Goal: Transaction & Acquisition: Purchase product/service

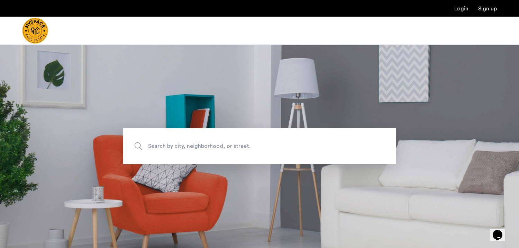
click at [175, 147] on span "Search by city, neighborhood, or street." at bounding box center [243, 146] width 191 height 9
click at [175, 147] on input "Search by city, neighborhood, or street." at bounding box center [259, 146] width 273 height 36
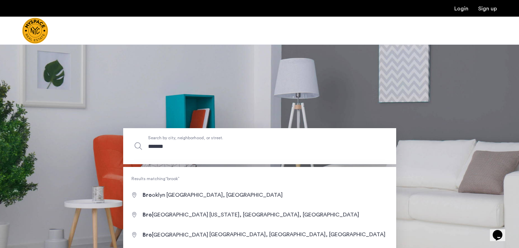
type input "********"
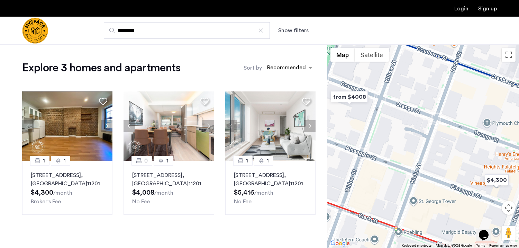
click at [295, 31] on button "Show filters" at bounding box center [293, 30] width 30 height 8
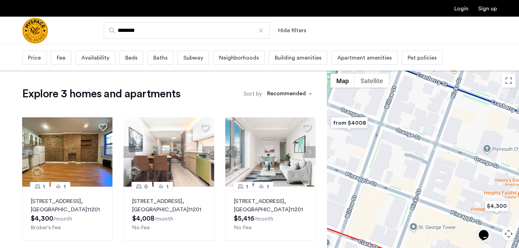
click at [37, 60] on span "Price" at bounding box center [34, 58] width 13 height 8
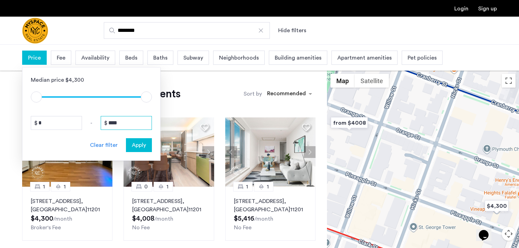
drag, startPoint x: 125, startPoint y: 122, endPoint x: 108, endPoint y: 123, distance: 17.3
click at [108, 123] on input "****" at bounding box center [126, 123] width 51 height 14
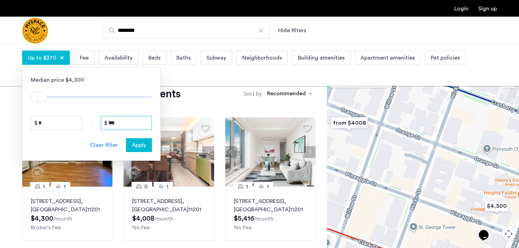
type input "****"
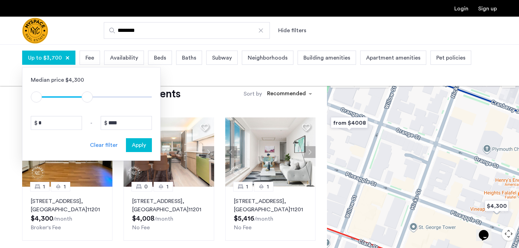
click at [141, 144] on span "Apply" at bounding box center [139, 145] width 14 height 8
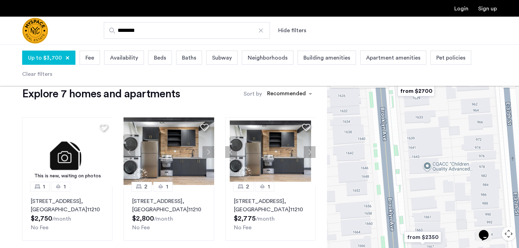
click at [156, 54] on span "Beds" at bounding box center [160, 58] width 12 height 8
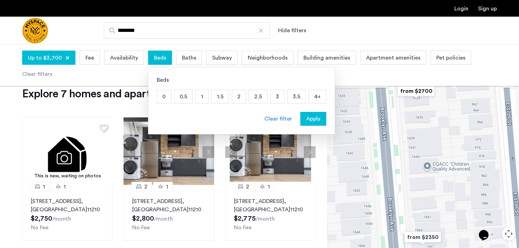
click at [272, 95] on p "3" at bounding box center [277, 96] width 13 height 13
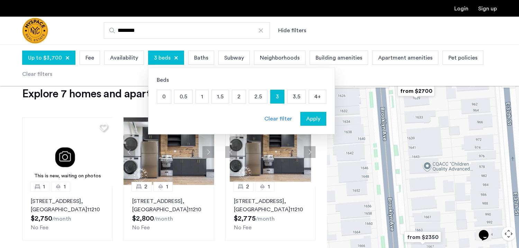
click at [312, 118] on span "Apply" at bounding box center [313, 119] width 14 height 8
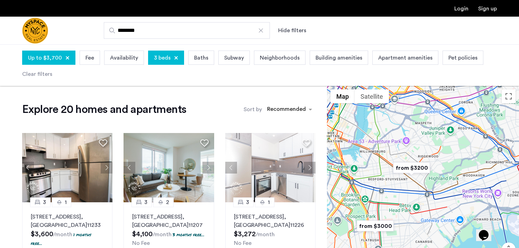
drag, startPoint x: 407, startPoint y: 150, endPoint x: 389, endPoint y: 183, distance: 37.3
click at [389, 183] on div at bounding box center [423, 187] width 192 height 203
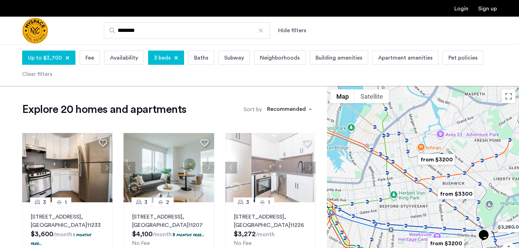
drag, startPoint x: 394, startPoint y: 153, endPoint x: 394, endPoint y: 189, distance: 36.7
click at [394, 190] on div at bounding box center [423, 187] width 192 height 203
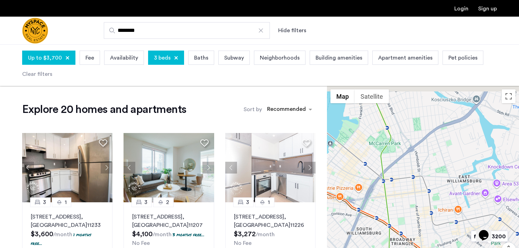
drag, startPoint x: 414, startPoint y: 166, endPoint x: 427, endPoint y: 216, distance: 51.7
click at [427, 216] on div at bounding box center [423, 187] width 192 height 203
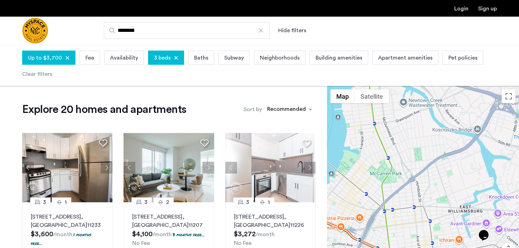
drag, startPoint x: 410, startPoint y: 205, endPoint x: 410, endPoint y: 235, distance: 30.1
click at [410, 235] on div at bounding box center [423, 187] width 192 height 203
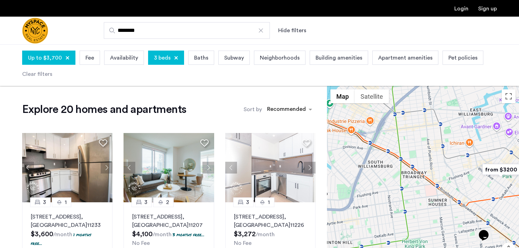
drag, startPoint x: 410, startPoint y: 235, endPoint x: 421, endPoint y: 136, distance: 99.5
click at [421, 136] on div at bounding box center [423, 187] width 192 height 203
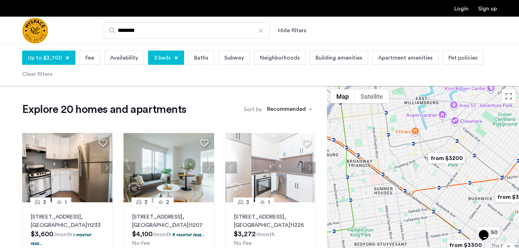
drag, startPoint x: 441, startPoint y: 167, endPoint x: 349, endPoint y: 149, distance: 93.1
click at [349, 149] on div at bounding box center [423, 187] width 192 height 203
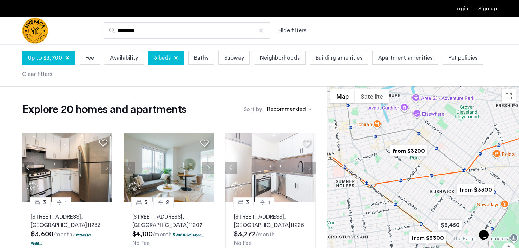
click at [402, 148] on img "from $3200" at bounding box center [408, 151] width 43 height 16
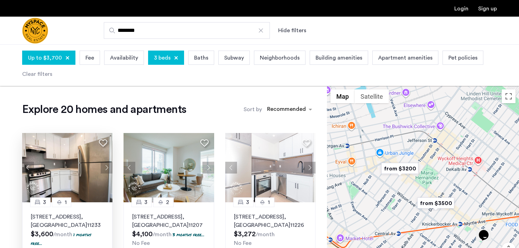
click at [88, 212] on p "364 Bainbridge St, Unit 4, Brooklyn , NY 11233" at bounding box center [67, 220] width 73 height 17
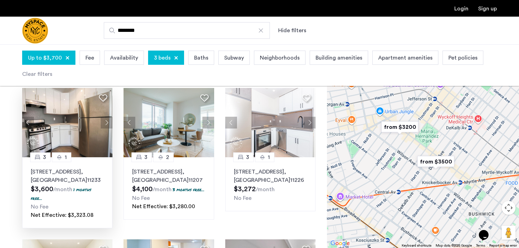
scroll to position [26, 0]
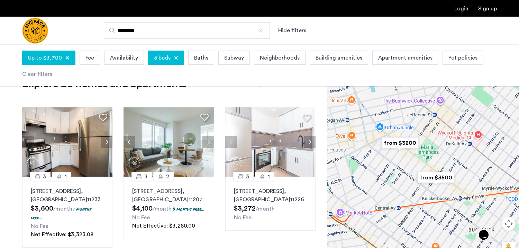
click at [504, 226] on button "Map camera controls" at bounding box center [509, 224] width 14 height 14
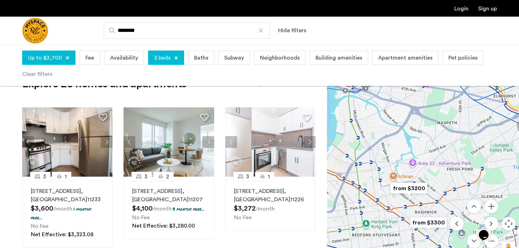
drag, startPoint x: 370, startPoint y: 215, endPoint x: 414, endPoint y: 164, distance: 66.7
click at [414, 164] on div "To navigate, press the arrow keys." at bounding box center [423, 161] width 192 height 203
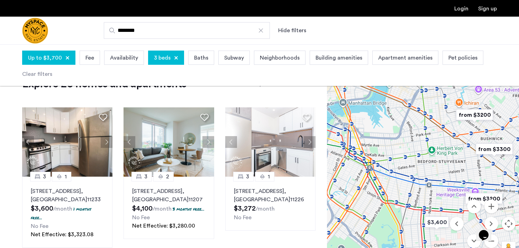
drag, startPoint x: 377, startPoint y: 203, endPoint x: 415, endPoint y: 160, distance: 57.9
click at [416, 160] on div "To navigate, press the arrow keys." at bounding box center [423, 161] width 192 height 203
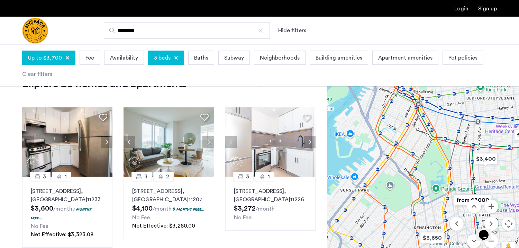
drag, startPoint x: 403, startPoint y: 178, endPoint x: 443, endPoint y: 119, distance: 70.4
click at [443, 119] on div "To navigate, press the arrow keys." at bounding box center [423, 161] width 192 height 203
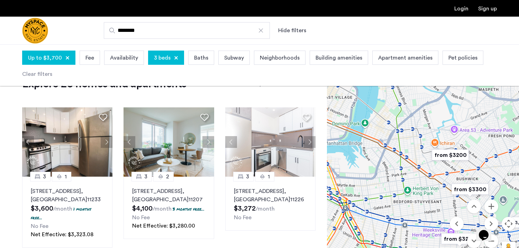
drag, startPoint x: 443, startPoint y: 119, endPoint x: 367, endPoint y: 228, distance: 132.7
click at [367, 228] on div "To navigate, press the arrow keys." at bounding box center [423, 161] width 192 height 203
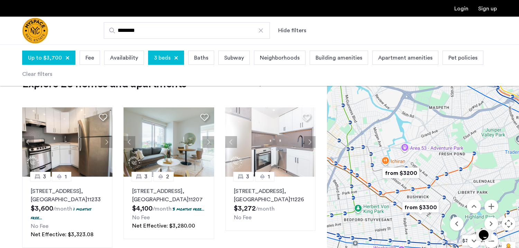
drag, startPoint x: 403, startPoint y: 164, endPoint x: 354, endPoint y: 176, distance: 51.1
click at [354, 176] on div "To navigate, press the arrow keys." at bounding box center [423, 161] width 192 height 203
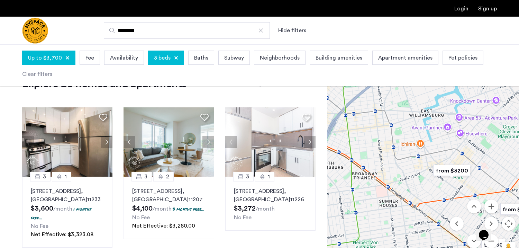
drag, startPoint x: 360, startPoint y: 192, endPoint x: 395, endPoint y: 149, distance: 55.5
click at [395, 149] on div "To navigate, press the arrow keys." at bounding box center [423, 161] width 192 height 203
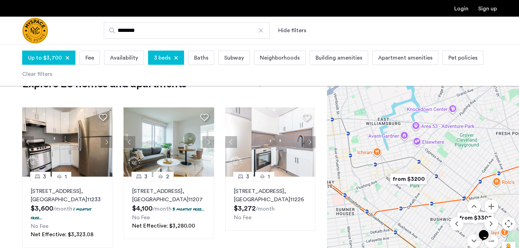
drag, startPoint x: 393, startPoint y: 179, endPoint x: 352, endPoint y: 184, distance: 41.8
click at [352, 184] on div "To navigate, press the arrow keys." at bounding box center [423, 161] width 192 height 203
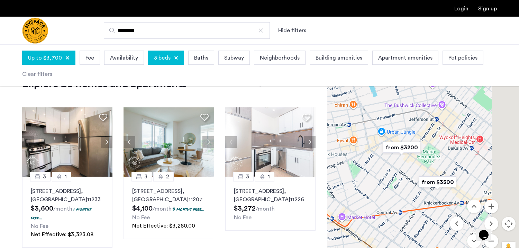
drag, startPoint x: 425, startPoint y: 185, endPoint x: 354, endPoint y: 191, distance: 71.5
click at [354, 191] on div "To navigate, press the arrow keys." at bounding box center [423, 161] width 192 height 203
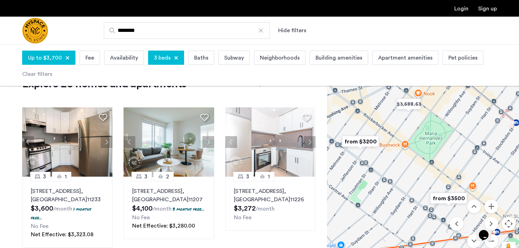
drag, startPoint x: 407, startPoint y: 185, endPoint x: 389, endPoint y: 161, distance: 30.0
click at [389, 161] on div "To navigate, press the arrow keys." at bounding box center [423, 161] width 192 height 203
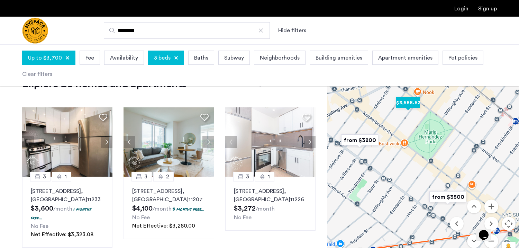
click at [411, 103] on img "$3,688.63" at bounding box center [407, 103] width 29 height 16
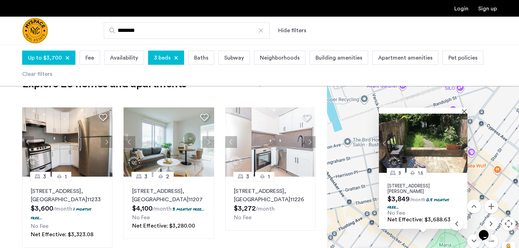
click at [424, 147] on img at bounding box center [423, 142] width 89 height 59
click at [480, 173] on div "3 1.5 311 Troutman St, Unit 1R, Brooklyn, NY 11237 $3,849 /month 0.5 months fre…" at bounding box center [423, 161] width 192 height 203
click at [463, 110] on div at bounding box center [423, 111] width 89 height 6
click at [464, 109] on button "Close" at bounding box center [465, 111] width 5 height 5
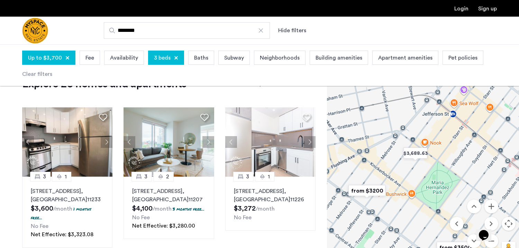
drag, startPoint x: 397, startPoint y: 181, endPoint x: 379, endPoint y: 118, distance: 65.8
click at [379, 118] on div "To navigate, press the arrow keys." at bounding box center [423, 161] width 192 height 203
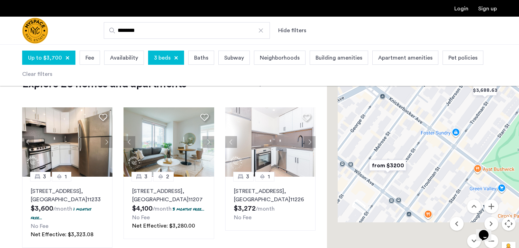
drag, startPoint x: 373, startPoint y: 194, endPoint x: 417, endPoint y: 126, distance: 81.0
click at [417, 126] on div "To navigate, press the arrow keys." at bounding box center [423, 161] width 192 height 203
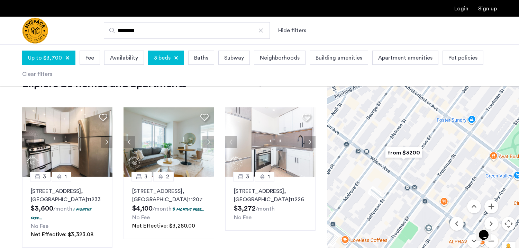
click at [412, 155] on img "from $3200" at bounding box center [403, 153] width 43 height 16
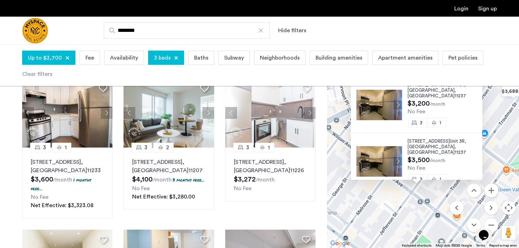
scroll to position [0, 0]
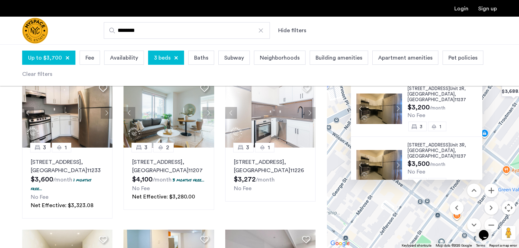
click at [438, 143] on span "229 Jefferson St," at bounding box center [429, 145] width 42 height 4
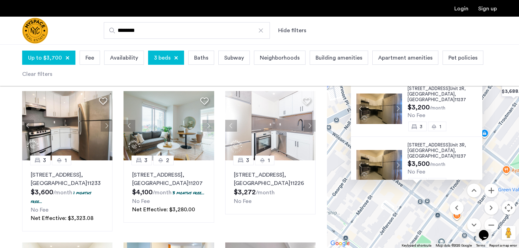
click at [455, 97] on span "11237" at bounding box center [460, 99] width 11 height 4
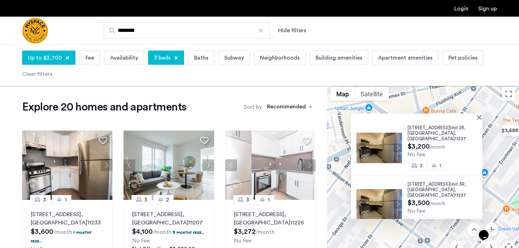
click at [478, 118] on div at bounding box center [414, 116] width 127 height 6
click at [482, 117] on button "Close" at bounding box center [480, 117] width 5 height 5
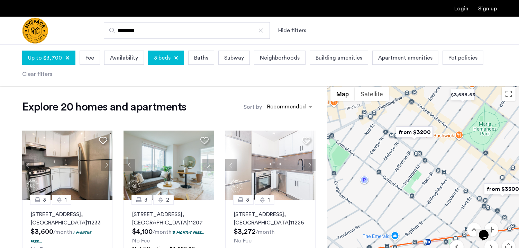
drag, startPoint x: 402, startPoint y: 197, endPoint x: 383, endPoint y: 152, distance: 48.9
click at [383, 152] on div at bounding box center [423, 184] width 192 height 203
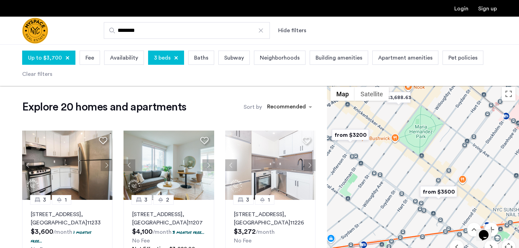
drag, startPoint x: 460, startPoint y: 156, endPoint x: 393, endPoint y: 160, distance: 66.2
click at [393, 160] on div at bounding box center [423, 184] width 192 height 203
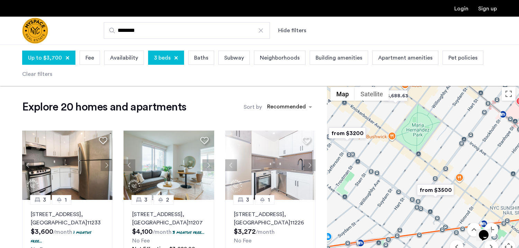
click at [433, 189] on img "from $3500" at bounding box center [435, 190] width 43 height 16
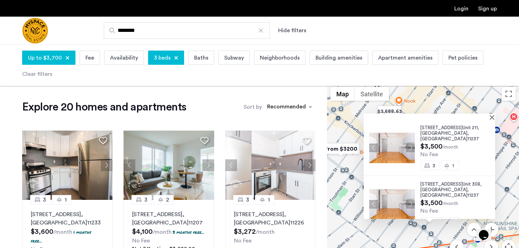
scroll to position [4, 0]
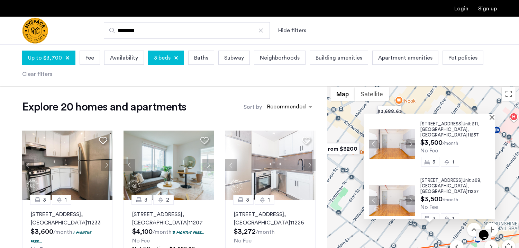
click at [430, 183] on span "Brooklyn" at bounding box center [443, 185] width 47 height 4
click at [437, 125] on span "175 Stockholm St," at bounding box center [441, 123] width 42 height 4
click at [494, 117] on button "Close" at bounding box center [493, 117] width 5 height 5
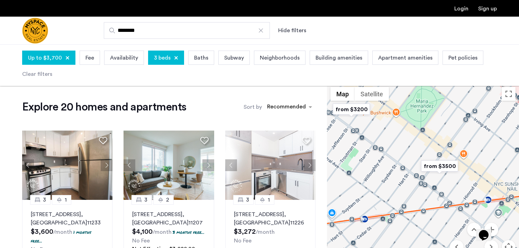
drag, startPoint x: 394, startPoint y: 212, endPoint x: 403, endPoint y: 151, distance: 61.9
click at [403, 150] on div at bounding box center [423, 184] width 192 height 203
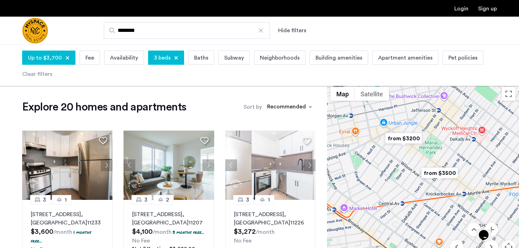
drag, startPoint x: 494, startPoint y: 149, endPoint x: 466, endPoint y: 191, distance: 50.0
click at [466, 191] on div at bounding box center [423, 184] width 192 height 203
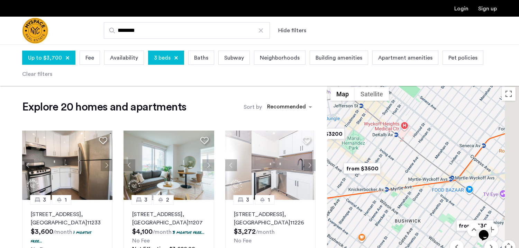
drag, startPoint x: 466, startPoint y: 191, endPoint x: 381, endPoint y: 202, distance: 85.9
click at [381, 202] on div at bounding box center [423, 184] width 192 height 203
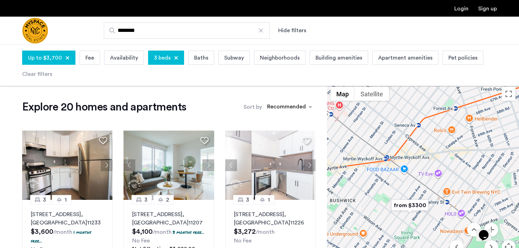
drag, startPoint x: 431, startPoint y: 195, endPoint x: 382, endPoint y: 137, distance: 75.4
click at [382, 137] on div at bounding box center [423, 184] width 192 height 203
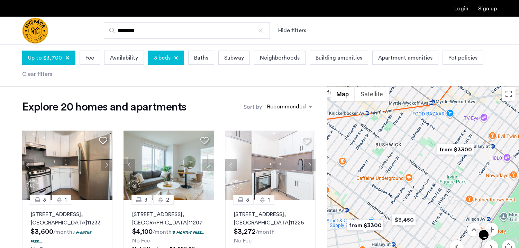
drag, startPoint x: 391, startPoint y: 181, endPoint x: 439, endPoint y: 125, distance: 73.6
click at [439, 125] on div at bounding box center [423, 184] width 192 height 203
click at [456, 149] on img "from $3300" at bounding box center [456, 149] width 43 height 16
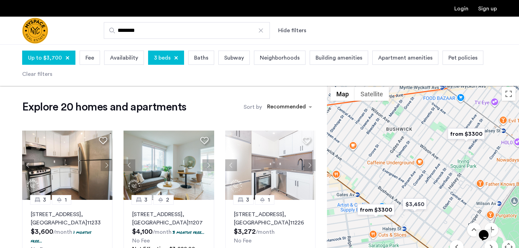
drag, startPoint x: 388, startPoint y: 181, endPoint x: 471, endPoint y: 163, distance: 84.7
click at [471, 163] on div "To navigate, press the arrow keys." at bounding box center [423, 184] width 192 height 203
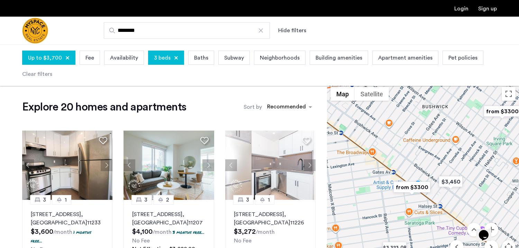
drag, startPoint x: 382, startPoint y: 184, endPoint x: 418, endPoint y: 161, distance: 42.3
click at [418, 161] on div "To navigate, press the arrow keys." at bounding box center [423, 184] width 192 height 203
click at [446, 182] on img "$3,450" at bounding box center [450, 182] width 29 height 16
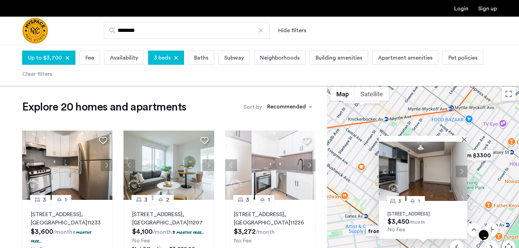
click at [461, 166] on button "Next apartment" at bounding box center [462, 171] width 12 height 12
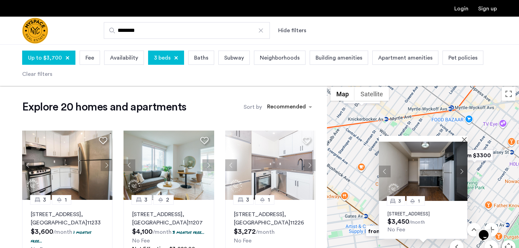
click at [428, 176] on img at bounding box center [423, 171] width 89 height 59
click at [462, 142] on img at bounding box center [423, 171] width 89 height 59
click at [465, 137] on button "Close" at bounding box center [465, 139] width 5 height 5
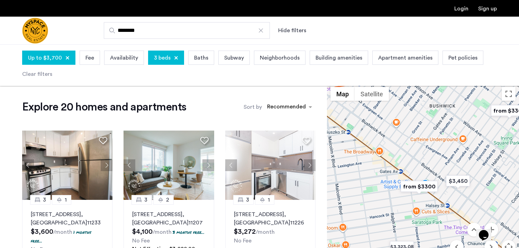
drag, startPoint x: 413, startPoint y: 210, endPoint x: 449, endPoint y: 165, distance: 57.7
click at [449, 164] on div at bounding box center [423, 184] width 192 height 203
click at [430, 186] on img "from $3300" at bounding box center [419, 187] width 43 height 16
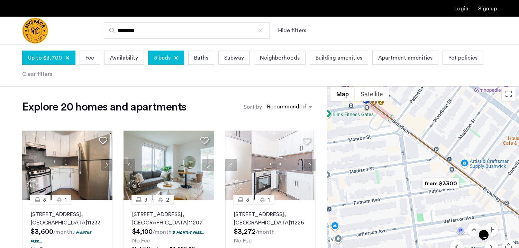
drag, startPoint x: 458, startPoint y: 214, endPoint x: 446, endPoint y: 211, distance: 12.2
click at [446, 211] on div "To navigate, press the arrow keys." at bounding box center [423, 184] width 192 height 203
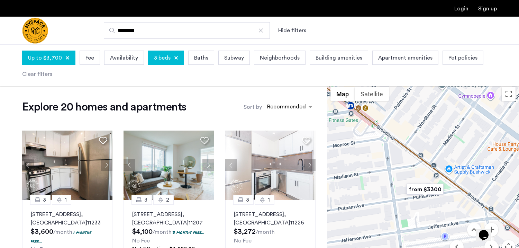
click at [431, 190] on img "from $3300" at bounding box center [425, 189] width 43 height 16
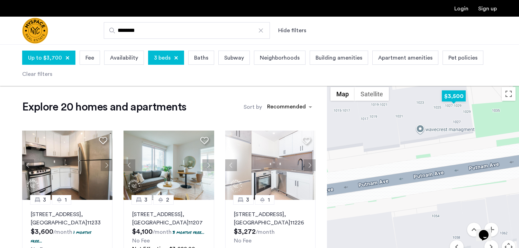
click at [453, 96] on img "$3,500" at bounding box center [453, 96] width 29 height 16
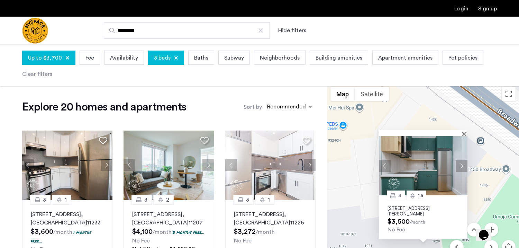
click at [418, 163] on img at bounding box center [423, 165] width 89 height 59
click at [465, 134] on button "Close" at bounding box center [465, 133] width 5 height 5
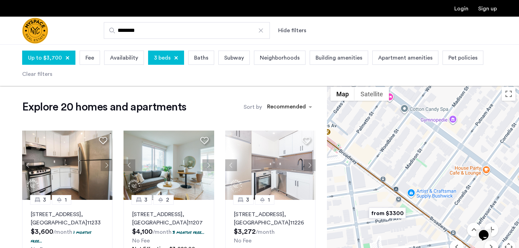
drag, startPoint x: 362, startPoint y: 198, endPoint x: 449, endPoint y: 155, distance: 97.2
click at [449, 155] on div "To navigate, press the arrow keys." at bounding box center [423, 184] width 192 height 203
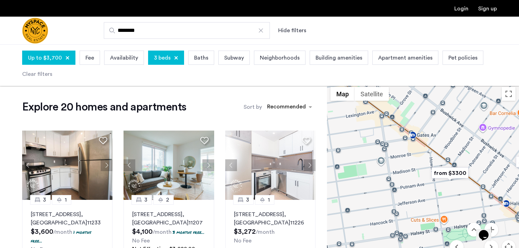
drag, startPoint x: 413, startPoint y: 207, endPoint x: 445, endPoint y: 185, distance: 38.1
click at [445, 185] on div "To navigate, press the arrow keys." at bounding box center [423, 184] width 192 height 203
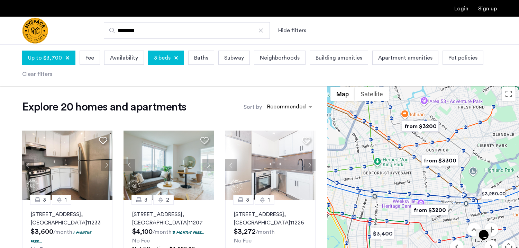
drag, startPoint x: 405, startPoint y: 209, endPoint x: 402, endPoint y: 185, distance: 24.8
click at [402, 185] on div "To navigate, press the arrow keys." at bounding box center [423, 184] width 192 height 203
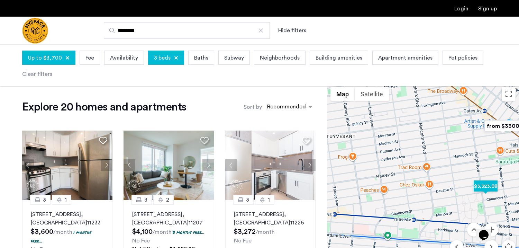
click at [484, 188] on img "$3,323.08" at bounding box center [485, 186] width 29 height 16
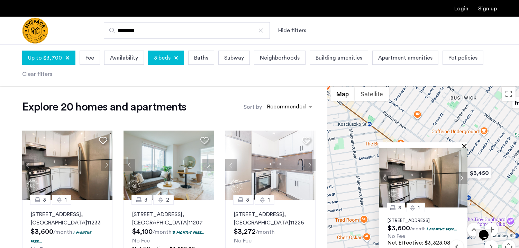
click at [464, 143] on button "Close" at bounding box center [465, 145] width 5 height 5
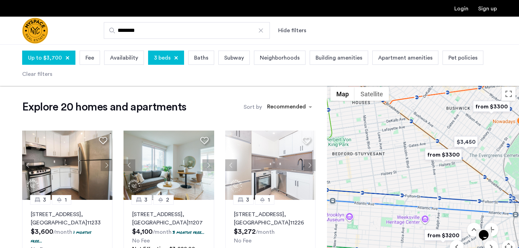
drag, startPoint x: 381, startPoint y: 216, endPoint x: 424, endPoint y: 166, distance: 65.5
click at [424, 166] on div at bounding box center [423, 184] width 192 height 203
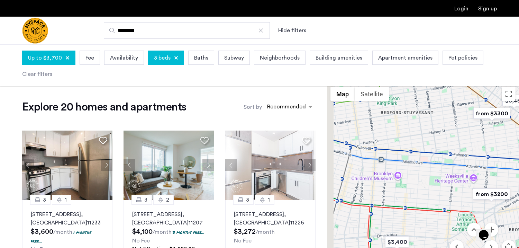
drag, startPoint x: 398, startPoint y: 182, endPoint x: 420, endPoint y: 148, distance: 40.4
click at [420, 148] on div at bounding box center [423, 184] width 192 height 203
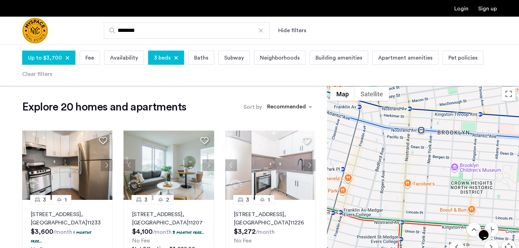
drag, startPoint x: 434, startPoint y: 185, endPoint x: 519, endPoint y: 185, distance: 84.8
click at [519, 185] on div at bounding box center [423, 184] width 192 height 203
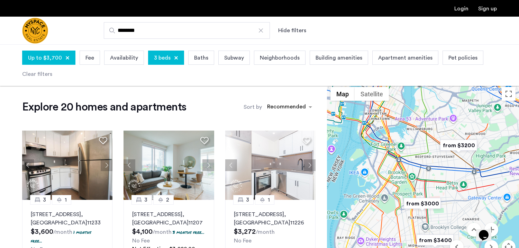
drag, startPoint x: 443, startPoint y: 179, endPoint x: 427, endPoint y: 161, distance: 24.0
click at [427, 161] on div at bounding box center [423, 184] width 192 height 203
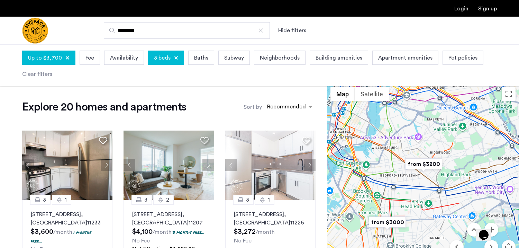
drag, startPoint x: 426, startPoint y: 161, endPoint x: 403, endPoint y: 165, distance: 23.2
click at [403, 165] on div at bounding box center [423, 184] width 192 height 203
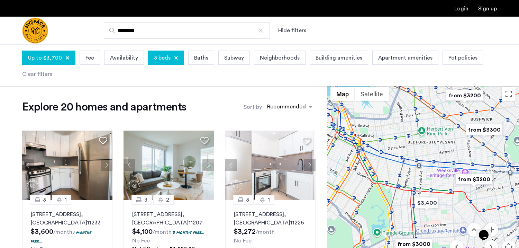
drag, startPoint x: 413, startPoint y: 147, endPoint x: 399, endPoint y: 199, distance: 53.8
click at [399, 199] on div at bounding box center [423, 184] width 192 height 203
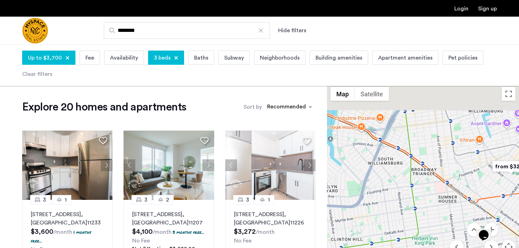
drag, startPoint x: 418, startPoint y: 178, endPoint x: 428, endPoint y: 247, distance: 69.6
click at [428, 247] on div at bounding box center [423, 184] width 192 height 203
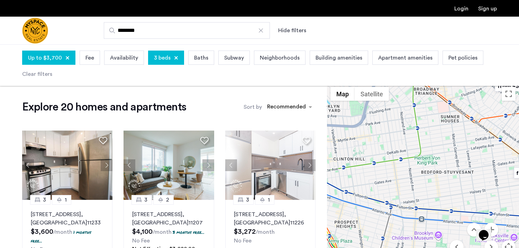
drag, startPoint x: 433, startPoint y: 231, endPoint x: 433, endPoint y: 138, distance: 92.7
click at [433, 138] on div at bounding box center [423, 184] width 192 height 203
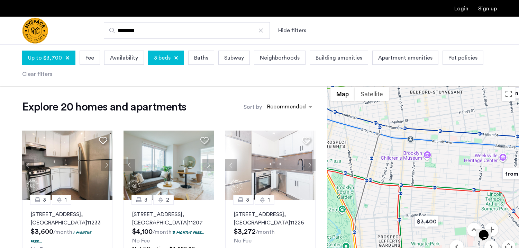
drag, startPoint x: 430, startPoint y: 195, endPoint x: 419, endPoint y: 113, distance: 83.2
click at [419, 113] on div at bounding box center [423, 184] width 192 height 203
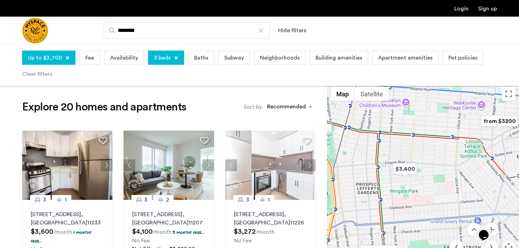
drag, startPoint x: 430, startPoint y: 191, endPoint x: 407, endPoint y: 140, distance: 55.4
click at [407, 141] on div at bounding box center [423, 184] width 192 height 203
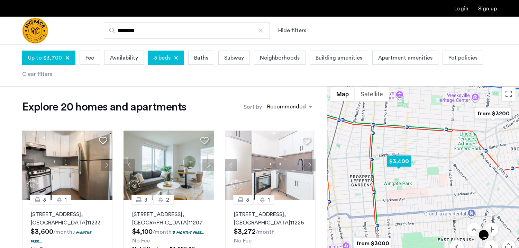
click at [401, 161] on img "$3,400" at bounding box center [398, 161] width 29 height 16
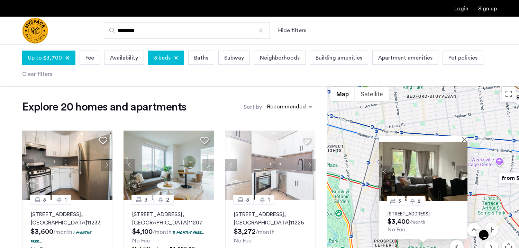
click at [423, 173] on img at bounding box center [423, 171] width 89 height 59
click at [464, 137] on button "Close" at bounding box center [465, 139] width 5 height 5
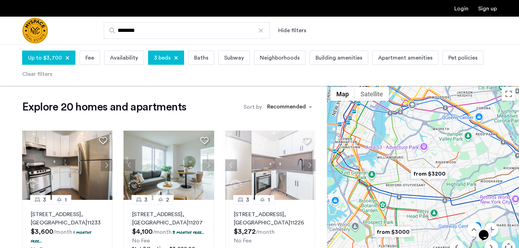
drag, startPoint x: 428, startPoint y: 165, endPoint x: 398, endPoint y: 194, distance: 41.9
click at [398, 194] on div "To navigate, press the arrow keys." at bounding box center [423, 184] width 192 height 203
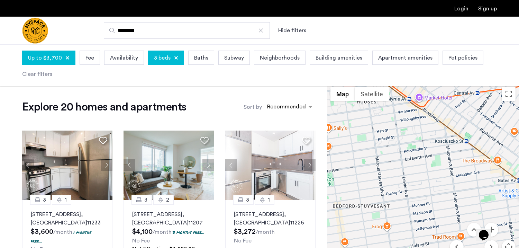
drag, startPoint x: 432, startPoint y: 195, endPoint x: 353, endPoint y: 188, distance: 80.0
click at [354, 187] on div "To navigate, press the arrow keys." at bounding box center [423, 184] width 192 height 203
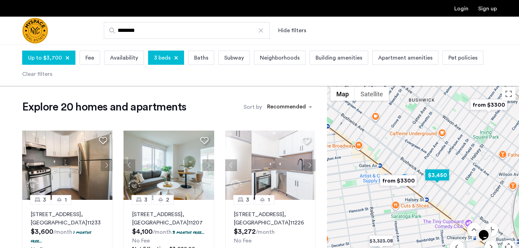
click at [437, 174] on img "$3,450" at bounding box center [437, 175] width 29 height 16
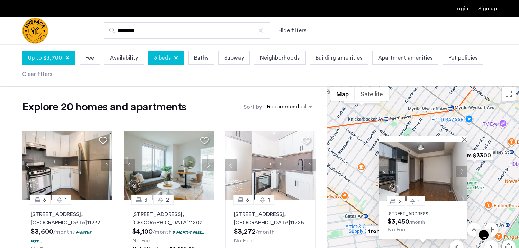
click at [463, 136] on div at bounding box center [423, 139] width 89 height 6
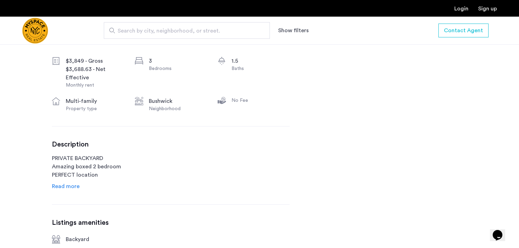
scroll to position [265, 0]
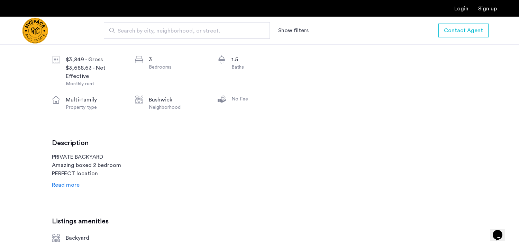
click at [70, 186] on span "Read more" at bounding box center [66, 185] width 28 height 6
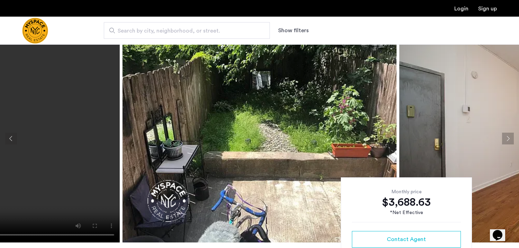
scroll to position [7, 0]
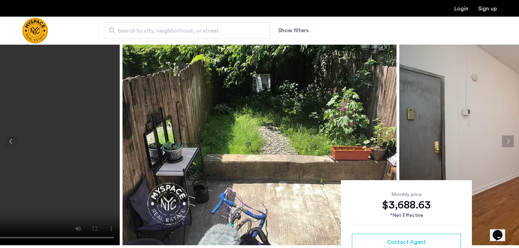
click at [510, 142] on button "Next apartment" at bounding box center [508, 141] width 12 height 12
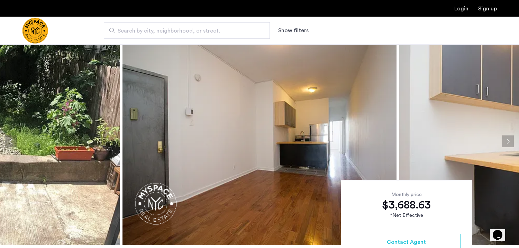
click at [510, 142] on button "Next apartment" at bounding box center [508, 141] width 12 height 12
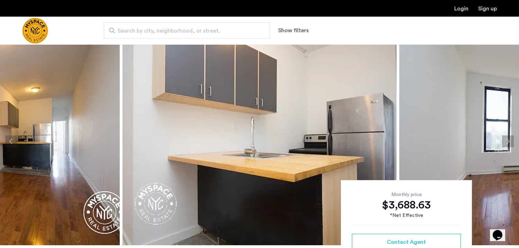
click at [510, 142] on button "Next apartment" at bounding box center [508, 141] width 12 height 12
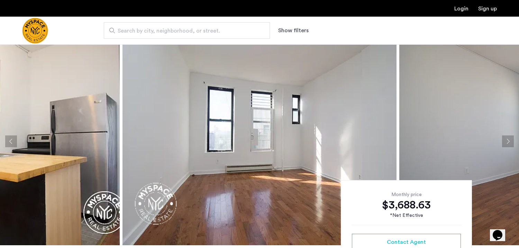
click at [510, 142] on button "Next apartment" at bounding box center [508, 141] width 12 height 12
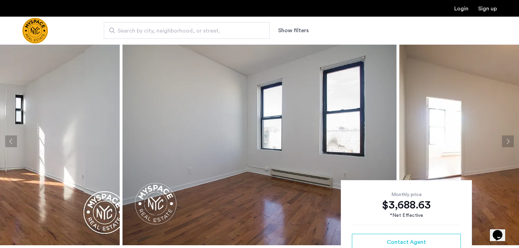
click at [510, 142] on button "Next apartment" at bounding box center [508, 141] width 12 height 12
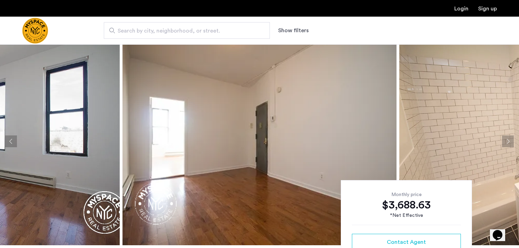
click at [510, 142] on button "Next apartment" at bounding box center [508, 141] width 12 height 12
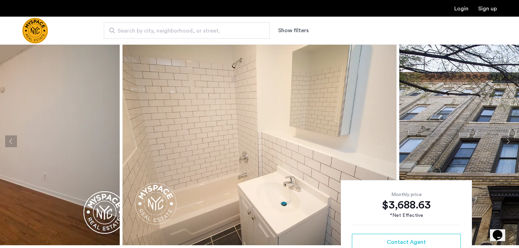
click at [510, 142] on button "Next apartment" at bounding box center [508, 141] width 12 height 12
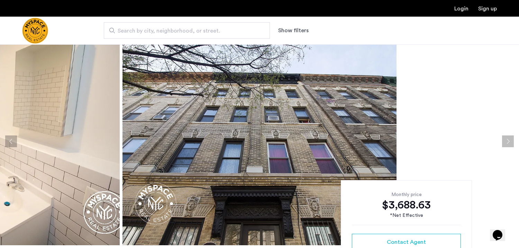
click at [510, 141] on button "Next apartment" at bounding box center [508, 141] width 12 height 12
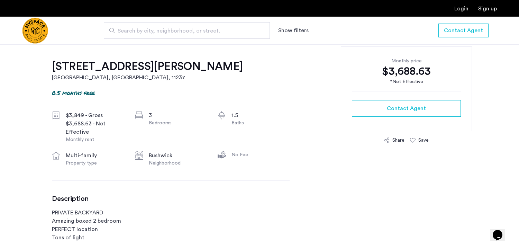
scroll to position [199, 0]
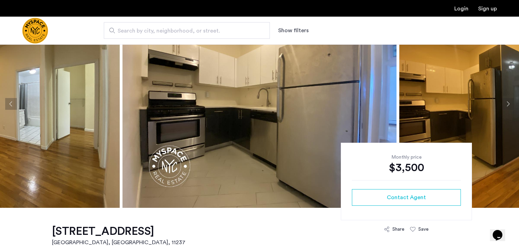
scroll to position [29, 0]
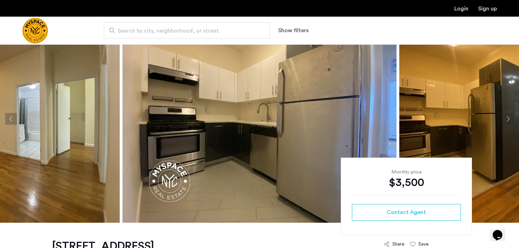
click at [507, 116] on button "Next apartment" at bounding box center [508, 119] width 12 height 12
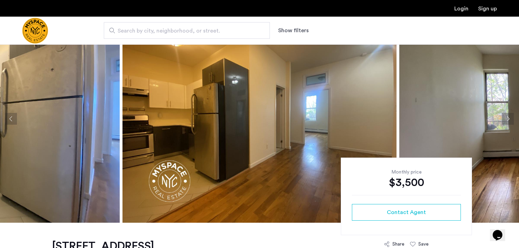
click at [508, 116] on button "Next apartment" at bounding box center [508, 119] width 12 height 12
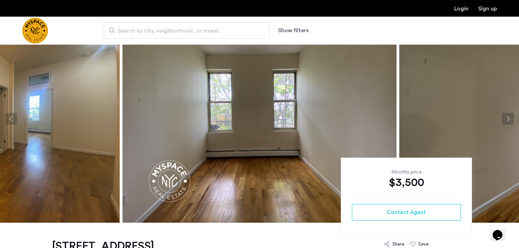
click at [508, 116] on button "Next apartment" at bounding box center [508, 119] width 12 height 12
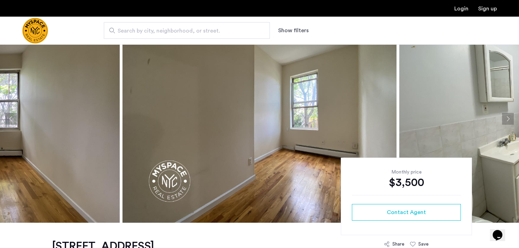
click at [508, 116] on button "Next apartment" at bounding box center [508, 119] width 12 height 12
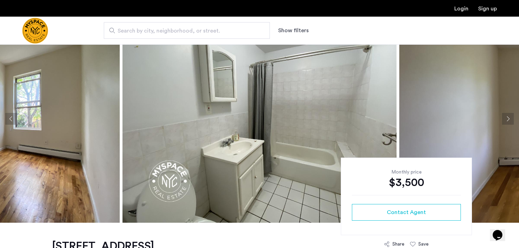
click at [508, 116] on button "Next apartment" at bounding box center [508, 119] width 12 height 12
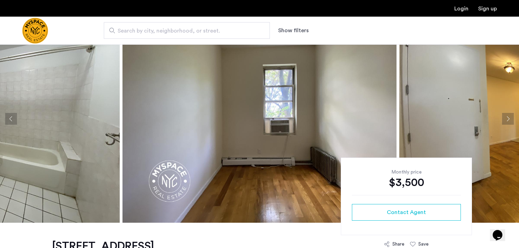
click at [508, 116] on button "Next apartment" at bounding box center [508, 119] width 12 height 12
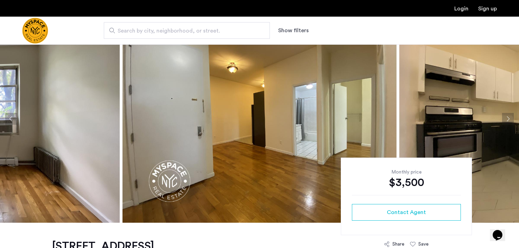
click at [508, 116] on button "Next apartment" at bounding box center [508, 119] width 12 height 12
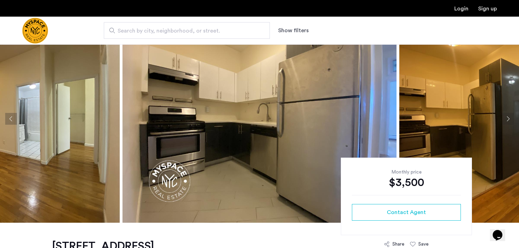
click at [508, 116] on button "Next apartment" at bounding box center [508, 119] width 12 height 12
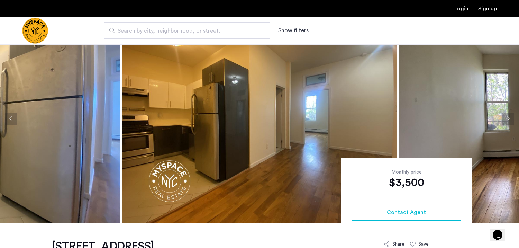
click at [508, 116] on button "Next apartment" at bounding box center [508, 119] width 12 height 12
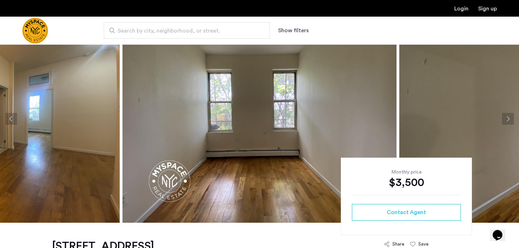
click at [508, 116] on button "Next apartment" at bounding box center [508, 119] width 12 height 12
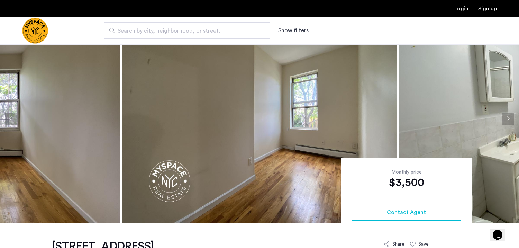
click at [508, 116] on button "Next apartment" at bounding box center [508, 119] width 12 height 12
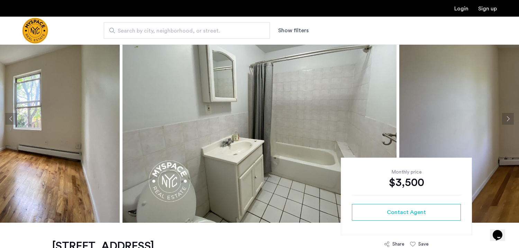
click at [508, 115] on button "Next apartment" at bounding box center [508, 119] width 12 height 12
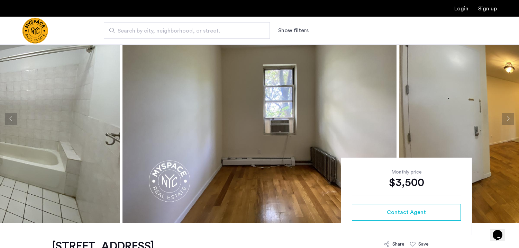
click at [508, 115] on button "Next apartment" at bounding box center [508, 119] width 12 height 12
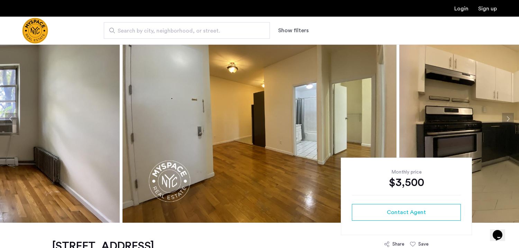
click at [508, 115] on button "Next apartment" at bounding box center [508, 119] width 12 height 12
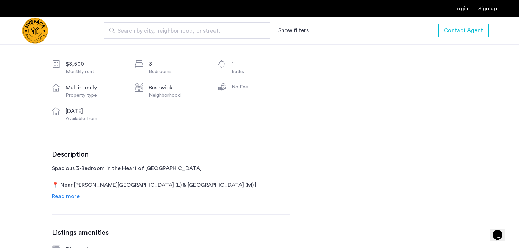
scroll to position [261, 0]
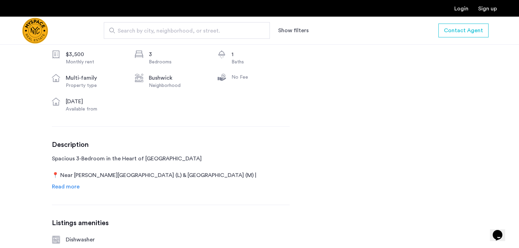
click at [74, 187] on span "Read more" at bounding box center [66, 187] width 28 height 6
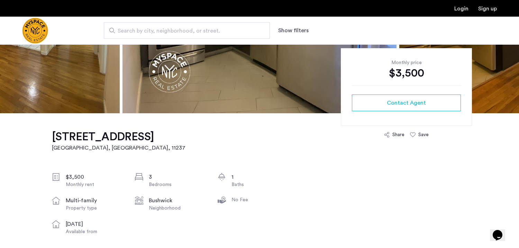
scroll to position [135, 0]
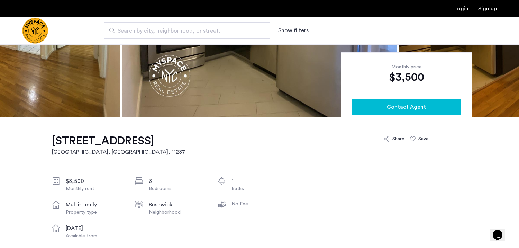
click at [397, 112] on button "Contact Agent" at bounding box center [406, 107] width 109 height 17
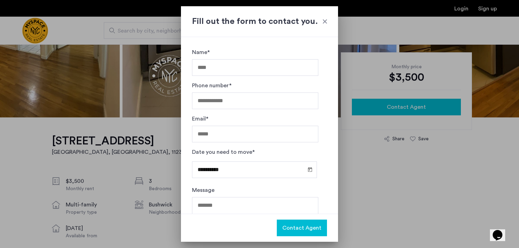
scroll to position [0, 0]
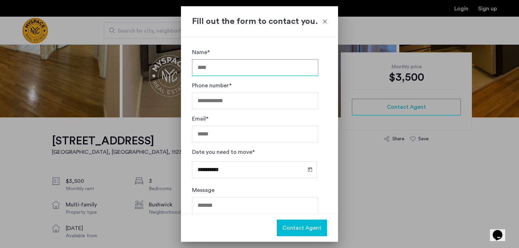
click at [227, 71] on input "Name*" at bounding box center [255, 67] width 126 height 17
type input "**********"
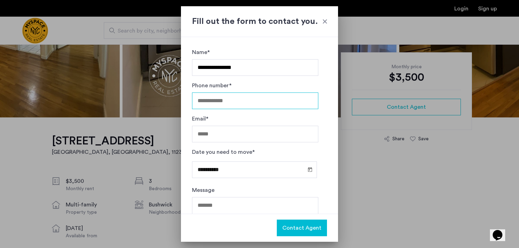
type input "**********"
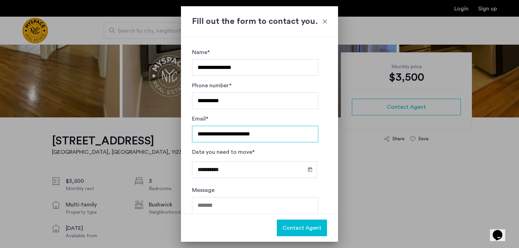
drag, startPoint x: 275, startPoint y: 135, endPoint x: 202, endPoint y: 136, distance: 73.7
click at [201, 136] on input "**********" at bounding box center [255, 134] width 126 height 17
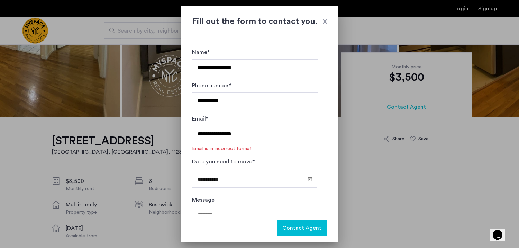
type input "**********"
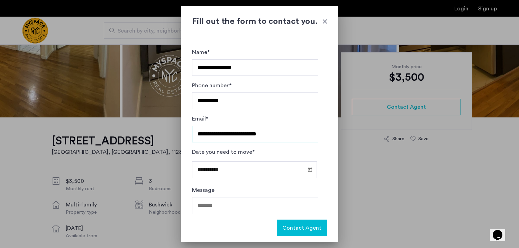
scroll to position [33, 0]
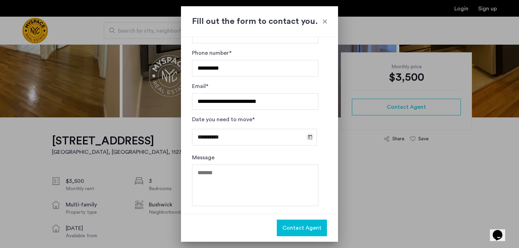
click at [306, 135] on span "Open calendar" at bounding box center [310, 136] width 17 height 17
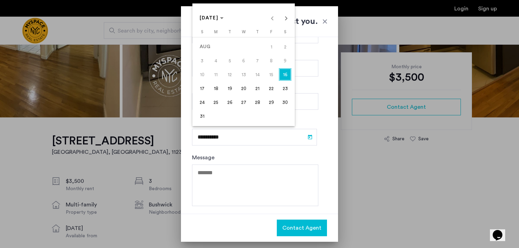
click at [288, 76] on span "16" at bounding box center [285, 74] width 12 height 12
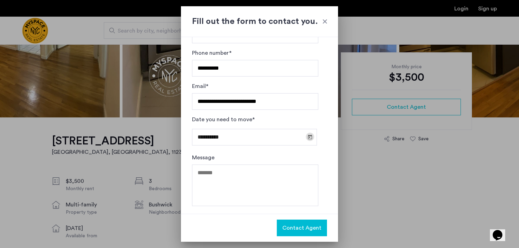
click at [309, 136] on span "Open calendar" at bounding box center [310, 136] width 17 height 17
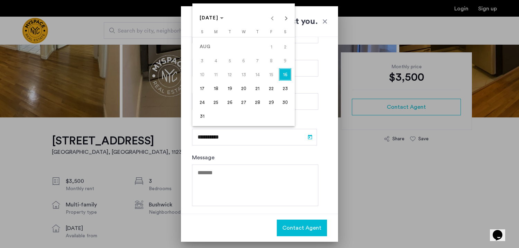
click at [205, 117] on span "31" at bounding box center [202, 116] width 12 height 12
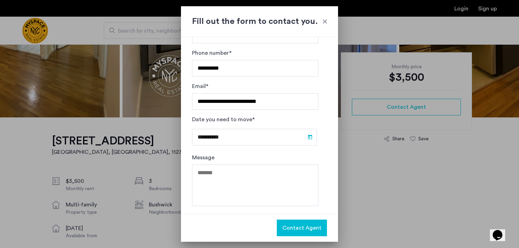
type input "**********"
click at [230, 172] on textarea "Message" at bounding box center [255, 185] width 126 height 42
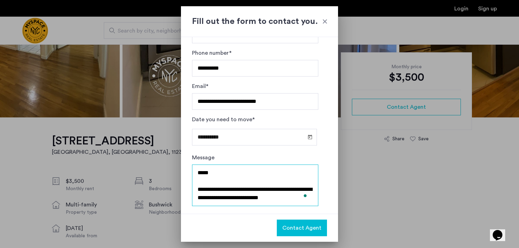
type textarea "**********"
click at [311, 225] on span "Contact Agent" at bounding box center [301, 228] width 39 height 8
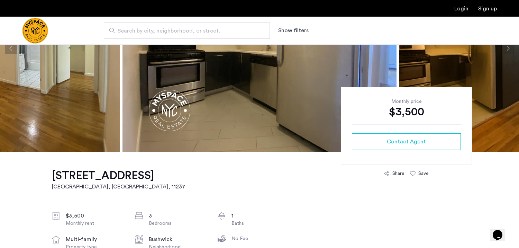
scroll to position [99, 0]
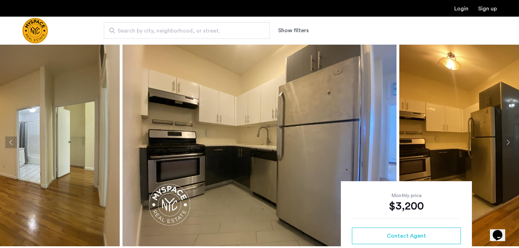
scroll to position [30, 0]
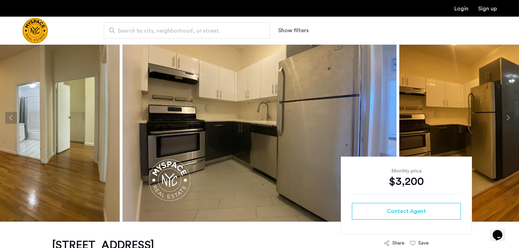
click at [512, 119] on button "Next apartment" at bounding box center [508, 118] width 12 height 12
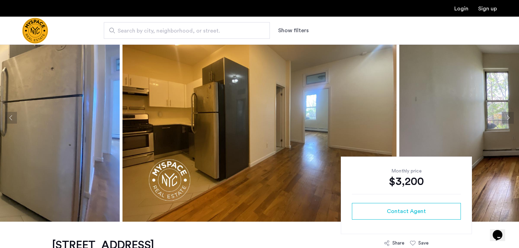
click at [509, 118] on button "Next apartment" at bounding box center [508, 118] width 12 height 12
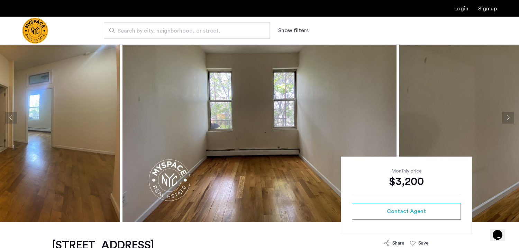
click at [509, 118] on button "Next apartment" at bounding box center [508, 118] width 12 height 12
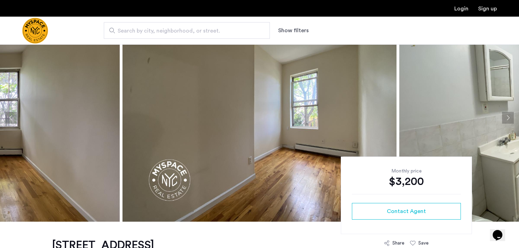
click at [509, 118] on button "Next apartment" at bounding box center [508, 118] width 12 height 12
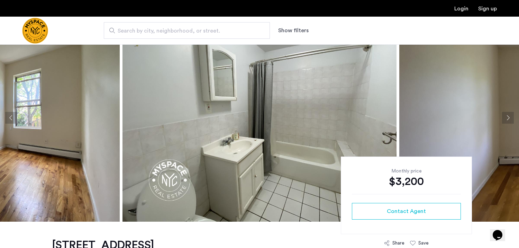
click at [509, 118] on button "Next apartment" at bounding box center [508, 118] width 12 height 12
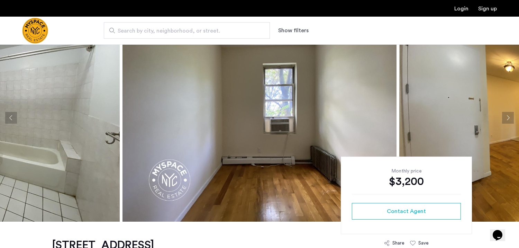
click at [509, 118] on button "Next apartment" at bounding box center [508, 118] width 12 height 12
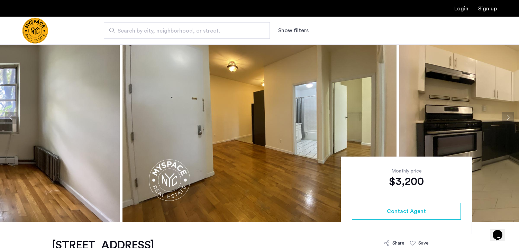
click at [509, 118] on button "Next apartment" at bounding box center [508, 118] width 12 height 12
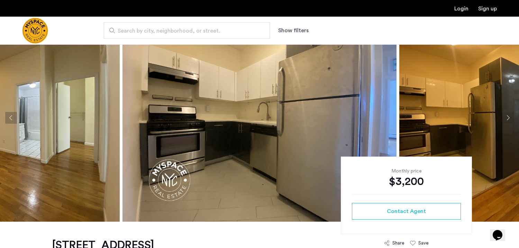
click at [509, 118] on button "Next apartment" at bounding box center [508, 118] width 12 height 12
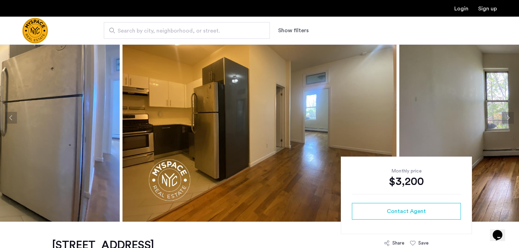
click at [509, 117] on button "Next apartment" at bounding box center [508, 118] width 12 height 12
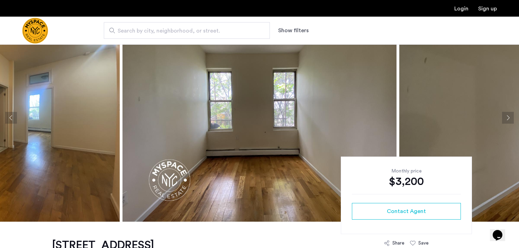
click at [509, 117] on button "Next apartment" at bounding box center [508, 118] width 12 height 12
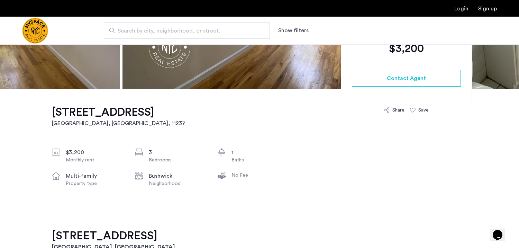
scroll to position [162, 0]
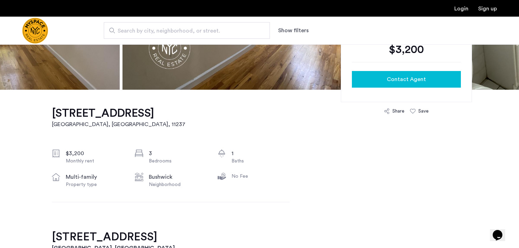
click at [394, 75] on span "Contact Agent" at bounding box center [406, 79] width 39 height 8
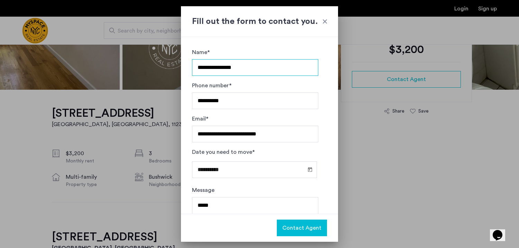
scroll to position [33, 0]
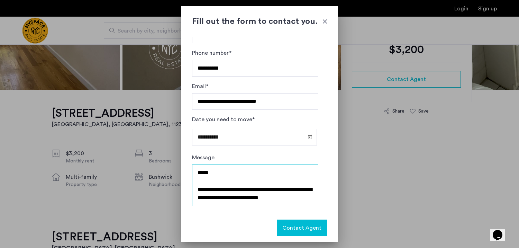
click at [285, 179] on textarea "**********" at bounding box center [255, 185] width 126 height 42
click at [220, 199] on textarea "**********" at bounding box center [255, 185] width 126 height 42
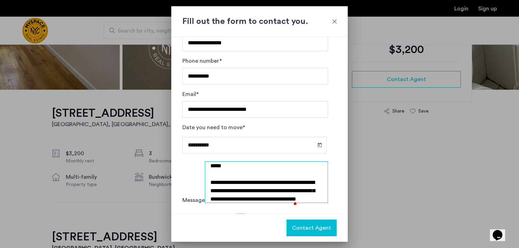
scroll to position [21, 0]
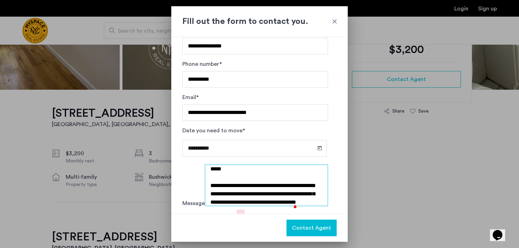
type textarea "**********"
click at [310, 228] on span "Contact Agent" at bounding box center [311, 228] width 39 height 8
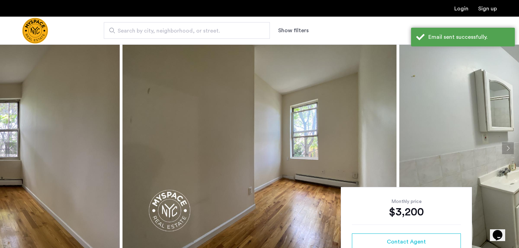
scroll to position [162, 0]
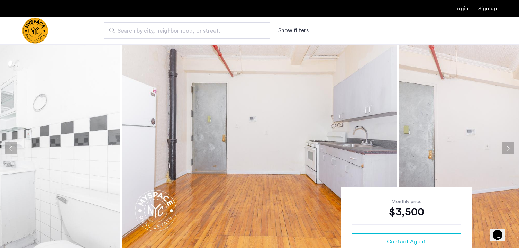
click at [508, 148] on button "Next apartment" at bounding box center [508, 148] width 12 height 12
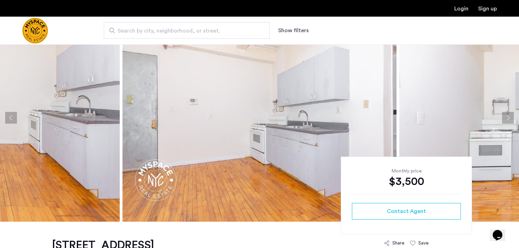
scroll to position [39, 0]
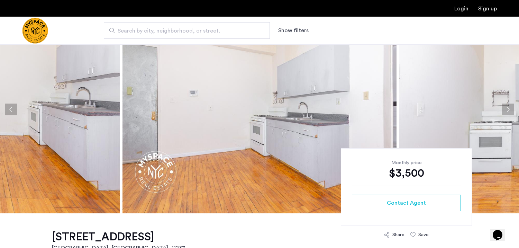
click at [509, 110] on button "Next apartment" at bounding box center [508, 109] width 12 height 12
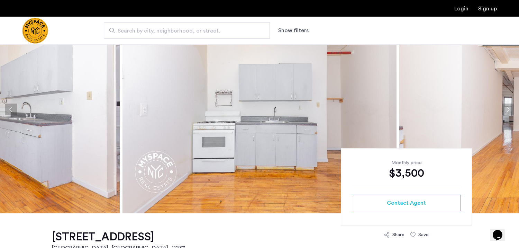
click at [509, 110] on button "Next apartment" at bounding box center [508, 109] width 12 height 12
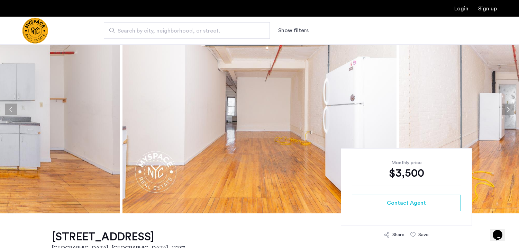
click at [509, 111] on button "Next apartment" at bounding box center [508, 109] width 12 height 12
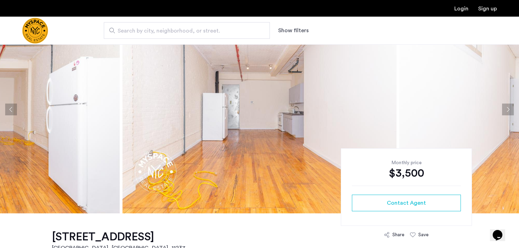
click at [509, 111] on button "Next apartment" at bounding box center [508, 109] width 12 height 12
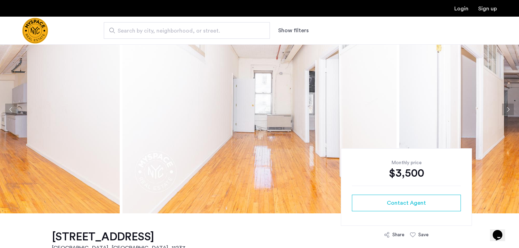
click at [509, 111] on button "Next apartment" at bounding box center [508, 109] width 12 height 12
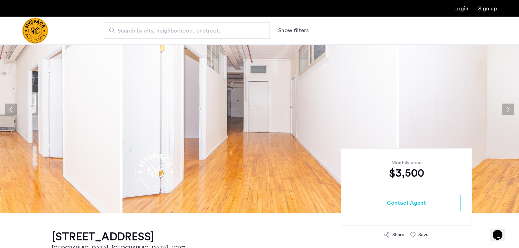
click at [509, 112] on button "Next apartment" at bounding box center [508, 109] width 12 height 12
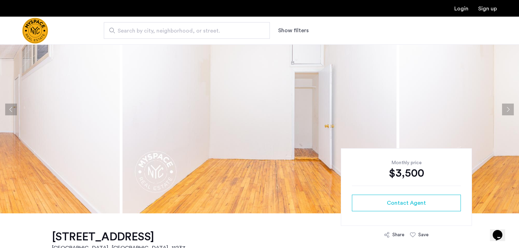
click at [509, 112] on button "Next apartment" at bounding box center [508, 109] width 12 height 12
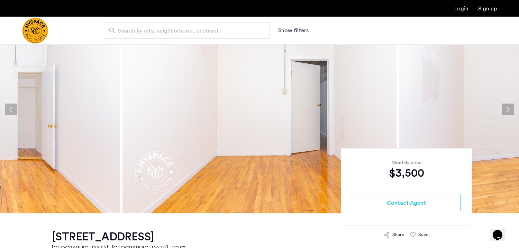
click at [509, 112] on button "Next apartment" at bounding box center [508, 109] width 12 height 12
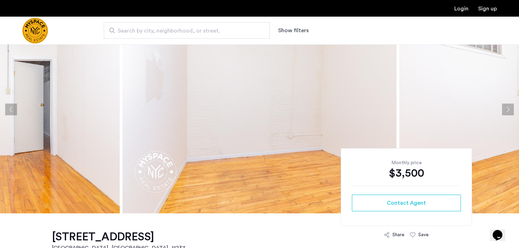
click at [509, 112] on button "Next apartment" at bounding box center [508, 109] width 12 height 12
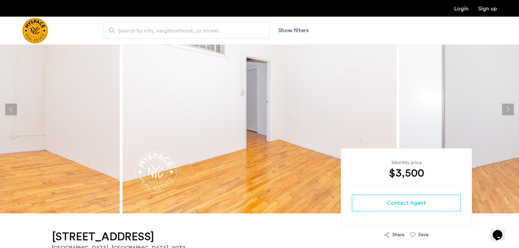
click at [509, 112] on button "Next apartment" at bounding box center [508, 109] width 12 height 12
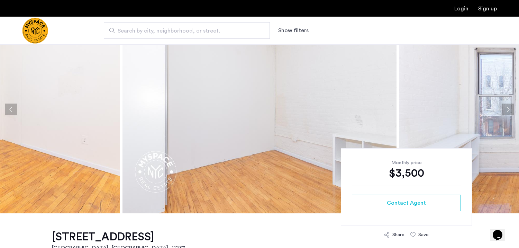
click at [509, 112] on button "Next apartment" at bounding box center [508, 109] width 12 height 12
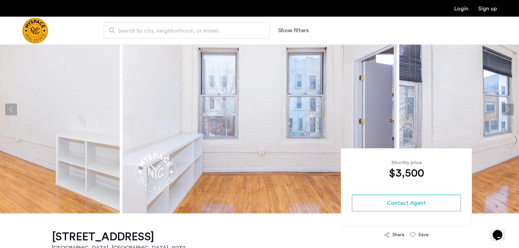
click at [509, 112] on button "Next apartment" at bounding box center [508, 109] width 12 height 12
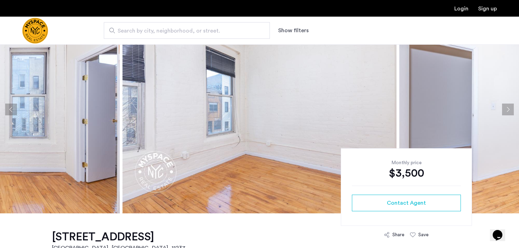
click at [509, 112] on button "Next apartment" at bounding box center [508, 109] width 12 height 12
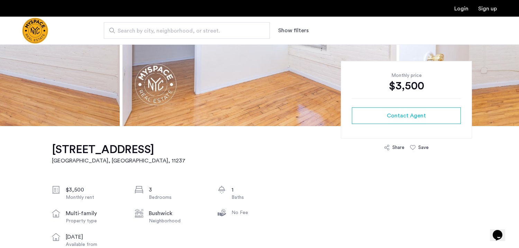
scroll to position [125, 0]
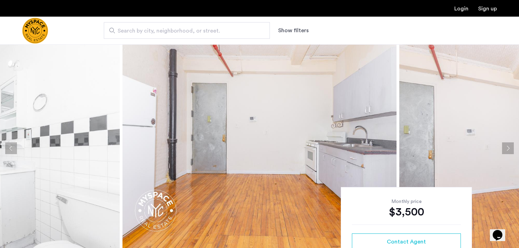
click at [508, 147] on button "Next apartment" at bounding box center [508, 148] width 12 height 12
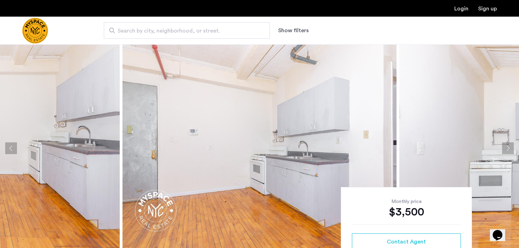
click at [508, 147] on button "Next apartment" at bounding box center [508, 148] width 12 height 12
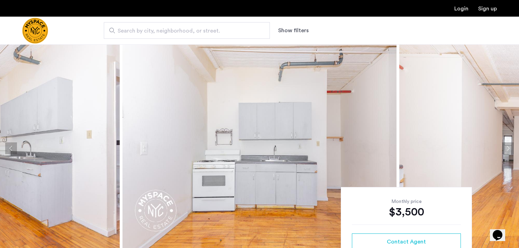
click at [508, 147] on button "Next apartment" at bounding box center [508, 148] width 12 height 12
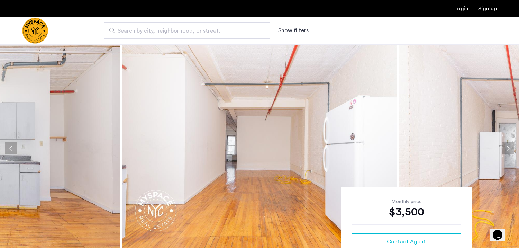
click at [508, 147] on button "Next apartment" at bounding box center [508, 148] width 12 height 12
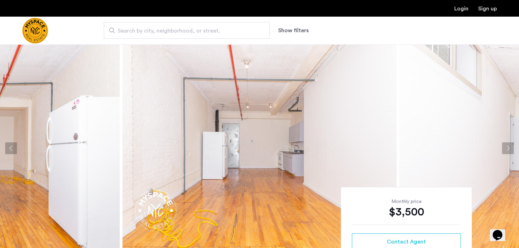
click at [508, 147] on button "Next apartment" at bounding box center [508, 148] width 12 height 12
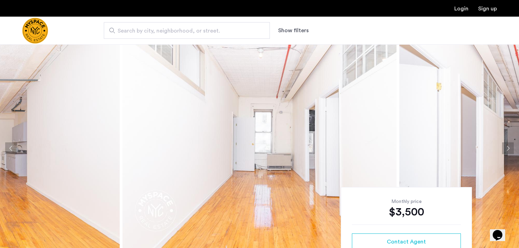
click at [508, 147] on button "Next apartment" at bounding box center [508, 148] width 12 height 12
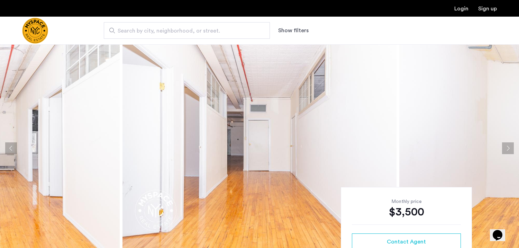
click at [508, 147] on button "Next apartment" at bounding box center [508, 148] width 12 height 12
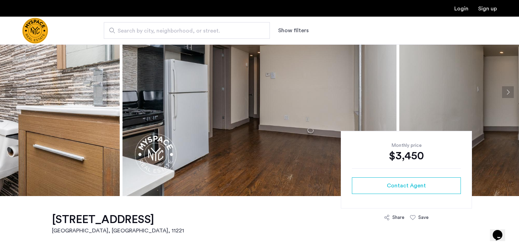
scroll to position [44, 0]
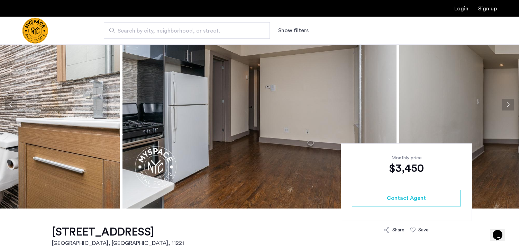
click at [508, 102] on button "Next apartment" at bounding box center [508, 105] width 12 height 12
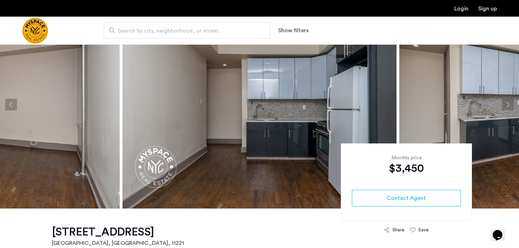
click at [508, 102] on button "Next apartment" at bounding box center [508, 105] width 12 height 12
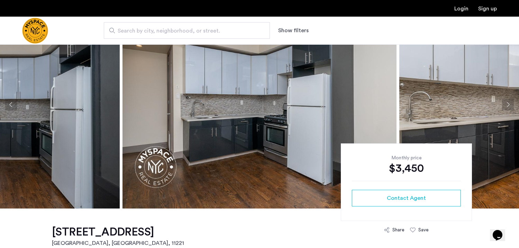
click at [509, 102] on button "Next apartment" at bounding box center [508, 105] width 12 height 12
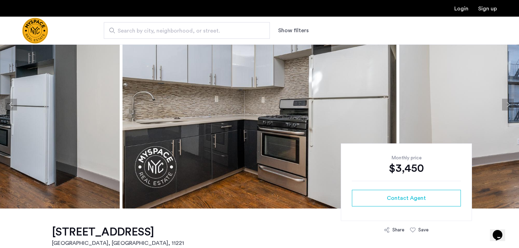
click at [509, 102] on button "Next apartment" at bounding box center [508, 105] width 12 height 12
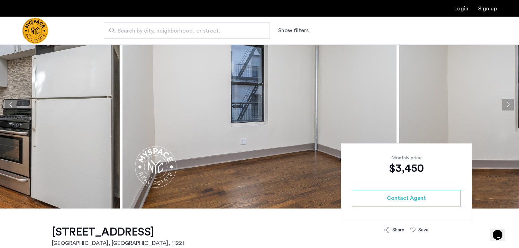
click at [509, 102] on button "Next apartment" at bounding box center [508, 105] width 12 height 12
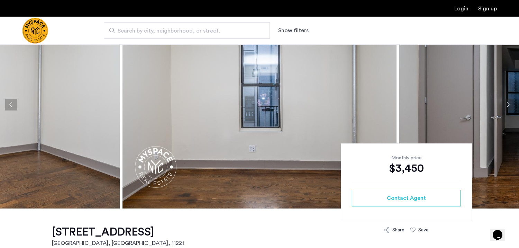
click at [509, 102] on button "Next apartment" at bounding box center [508, 105] width 12 height 12
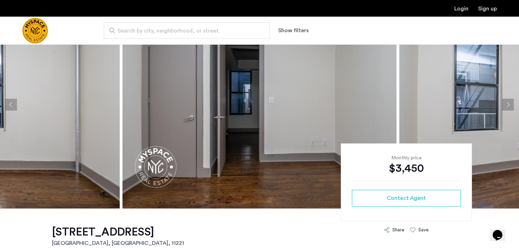
click at [509, 102] on button "Next apartment" at bounding box center [508, 105] width 12 height 12
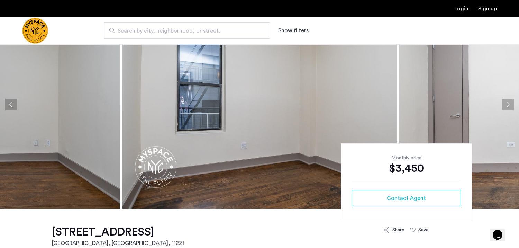
click at [509, 102] on button "Next apartment" at bounding box center [508, 105] width 12 height 12
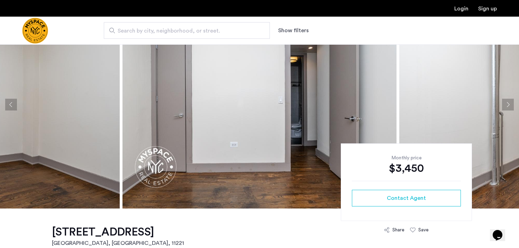
click at [509, 102] on button "Next apartment" at bounding box center [508, 105] width 12 height 12
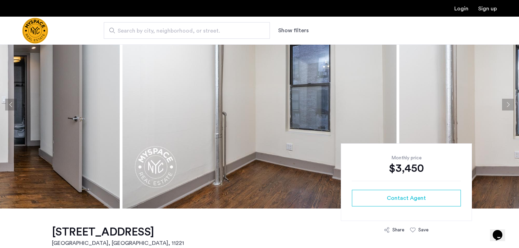
click at [509, 102] on button "Next apartment" at bounding box center [508, 105] width 12 height 12
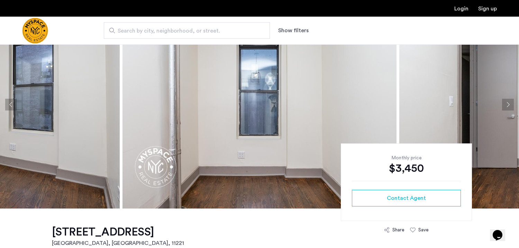
click at [509, 102] on button "Next apartment" at bounding box center [508, 105] width 12 height 12
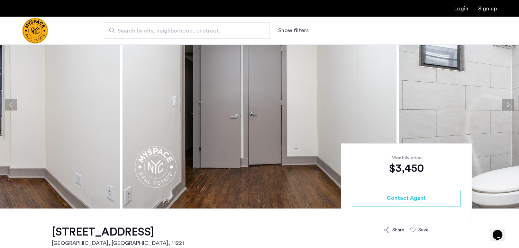
click at [509, 102] on button "Next apartment" at bounding box center [508, 105] width 12 height 12
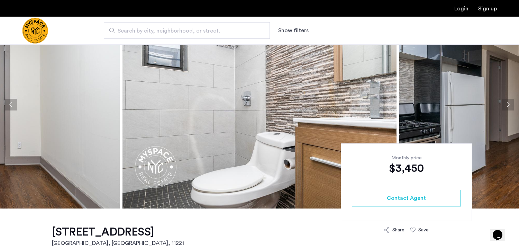
click at [509, 102] on button "Next apartment" at bounding box center [508, 105] width 12 height 12
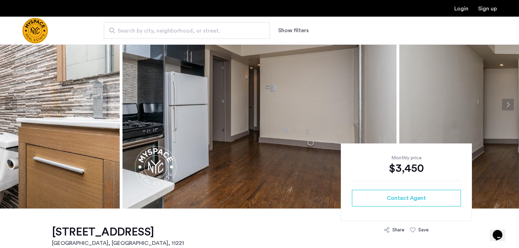
click at [509, 102] on button "Next apartment" at bounding box center [508, 105] width 12 height 12
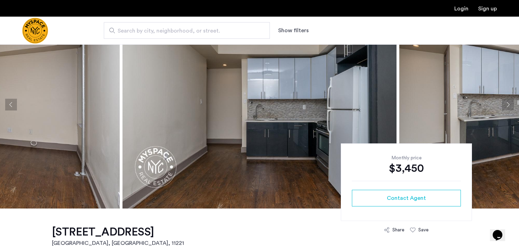
click at [509, 102] on button "Next apartment" at bounding box center [508, 105] width 12 height 12
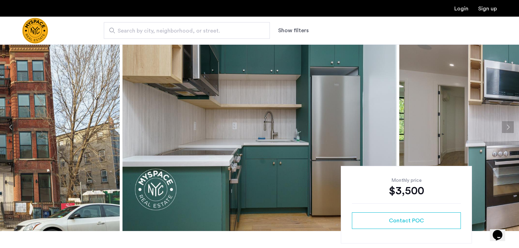
scroll to position [24, 0]
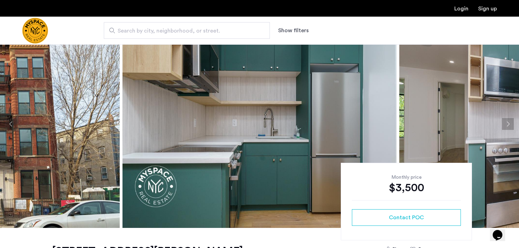
click at [509, 123] on button "Next apartment" at bounding box center [508, 124] width 12 height 12
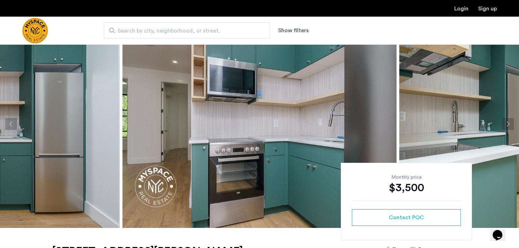
click at [509, 123] on button "Next apartment" at bounding box center [508, 124] width 12 height 12
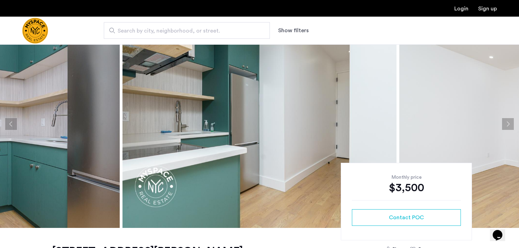
click at [509, 123] on button "Next apartment" at bounding box center [508, 124] width 12 height 12
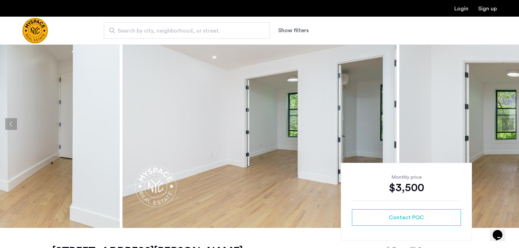
click at [509, 123] on button "Next apartment" at bounding box center [508, 124] width 12 height 12
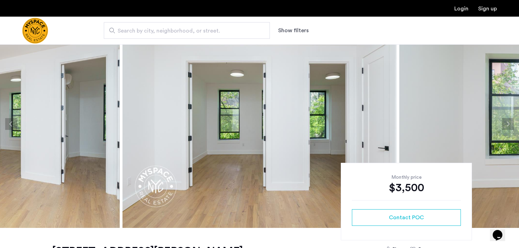
click at [509, 123] on button "Next apartment" at bounding box center [508, 124] width 12 height 12
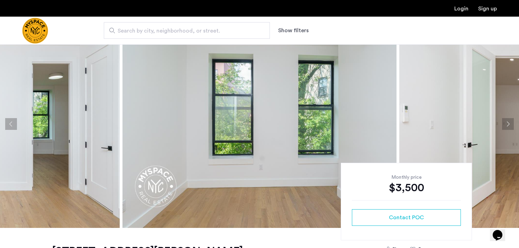
click at [509, 123] on button "Next apartment" at bounding box center [508, 124] width 12 height 12
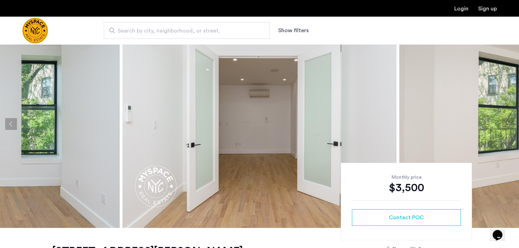
click at [509, 123] on button "Next apartment" at bounding box center [508, 124] width 12 height 12
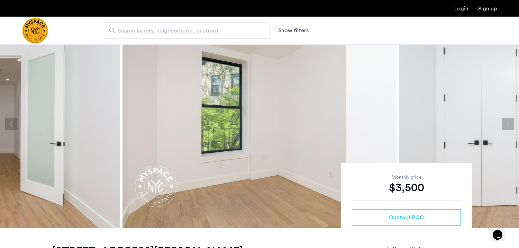
click at [509, 123] on button "Next apartment" at bounding box center [508, 124] width 12 height 12
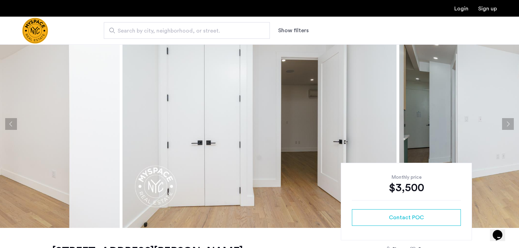
click at [509, 123] on button "Next apartment" at bounding box center [508, 124] width 12 height 12
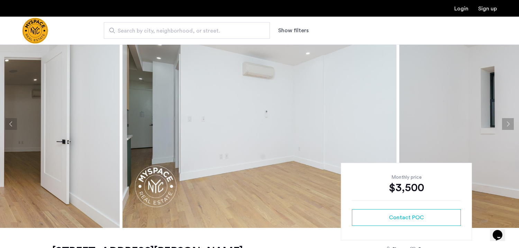
click at [509, 123] on button "Next apartment" at bounding box center [508, 124] width 12 height 12
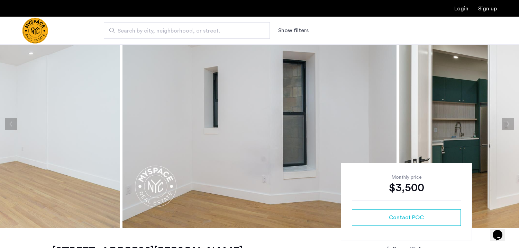
click at [509, 123] on button "Next apartment" at bounding box center [508, 124] width 12 height 12
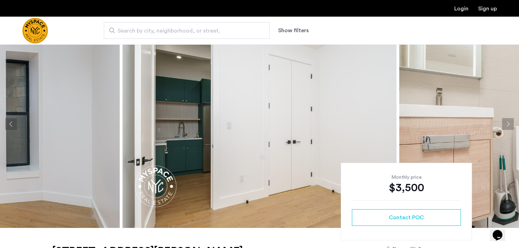
click at [509, 123] on button "Next apartment" at bounding box center [508, 124] width 12 height 12
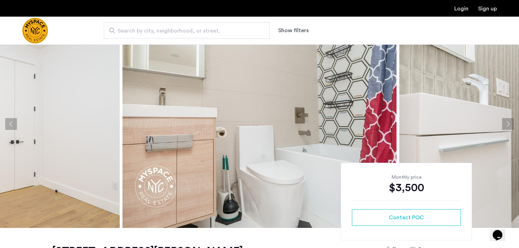
click at [509, 123] on button "Next apartment" at bounding box center [508, 124] width 12 height 12
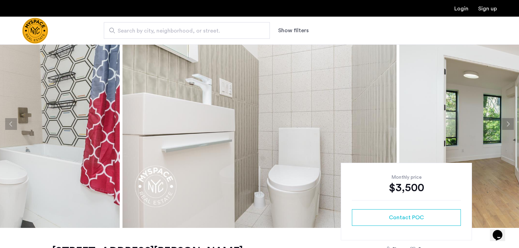
click at [509, 123] on button "Next apartment" at bounding box center [508, 124] width 12 height 12
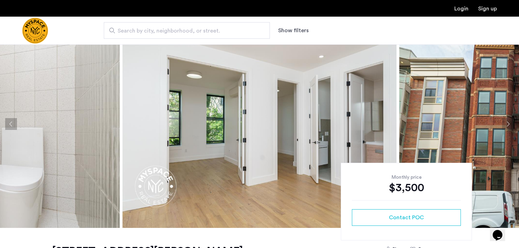
click at [509, 123] on button "Next apartment" at bounding box center [508, 124] width 12 height 12
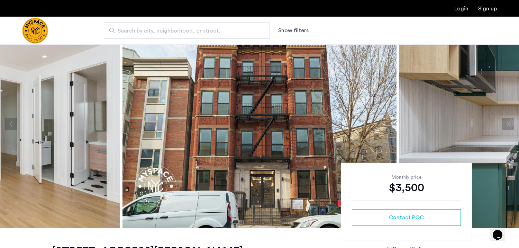
click at [509, 123] on button "Next apartment" at bounding box center [508, 124] width 12 height 12
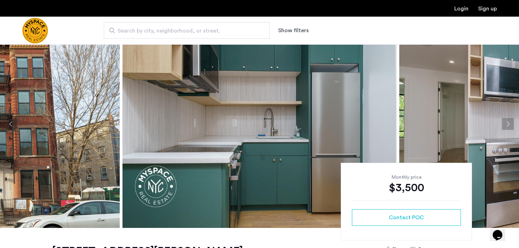
click at [509, 123] on button "Next apartment" at bounding box center [508, 124] width 12 height 12
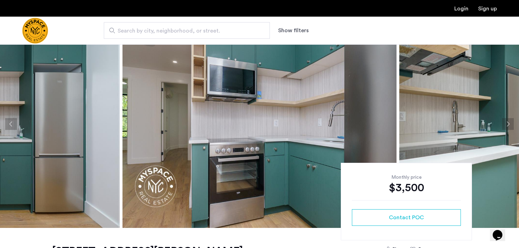
click at [509, 123] on button "Next apartment" at bounding box center [508, 124] width 12 height 12
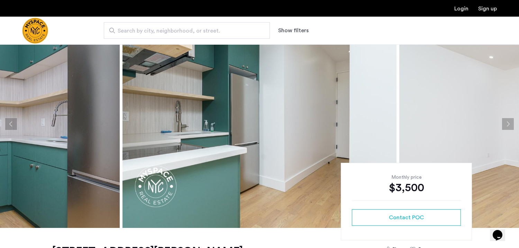
click at [509, 123] on button "Next apartment" at bounding box center [508, 124] width 12 height 12
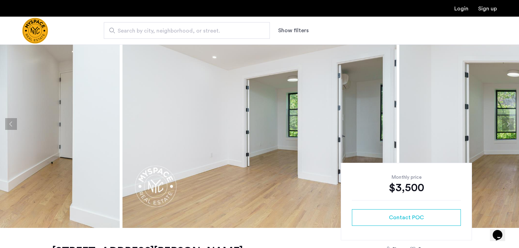
click at [509, 123] on button "Next apartment" at bounding box center [508, 124] width 12 height 12
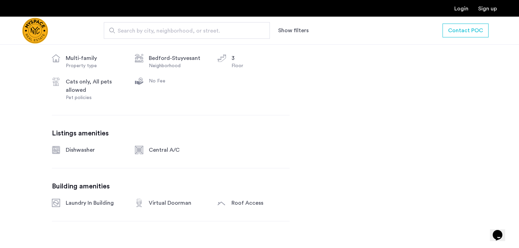
scroll to position [130, 0]
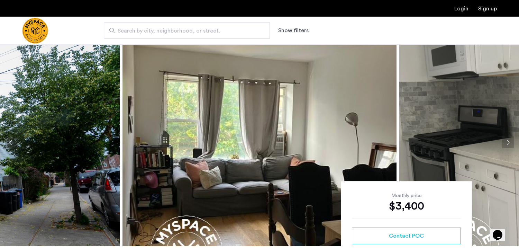
scroll to position [16, 0]
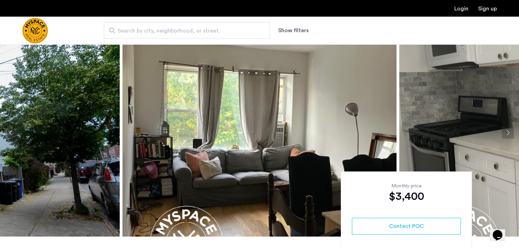
click at [507, 130] on button "Next apartment" at bounding box center [508, 133] width 12 height 12
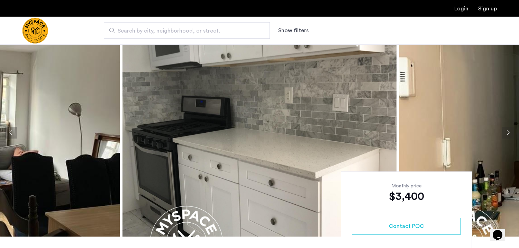
click at [508, 130] on button "Next apartment" at bounding box center [508, 133] width 12 height 12
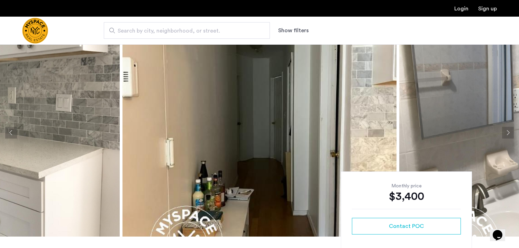
click at [508, 131] on button "Next apartment" at bounding box center [508, 133] width 12 height 12
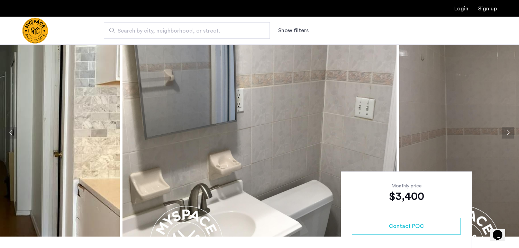
click at [508, 131] on button "Next apartment" at bounding box center [508, 133] width 12 height 12
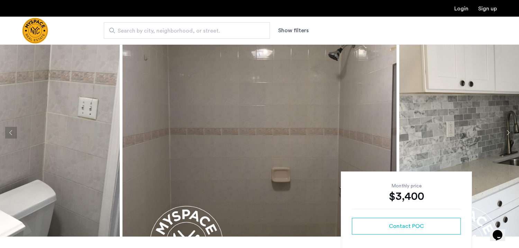
click at [508, 131] on button "Next apartment" at bounding box center [508, 133] width 12 height 12
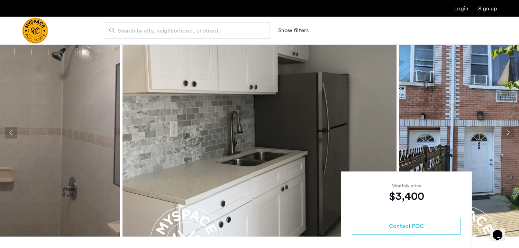
click at [508, 131] on button "Next apartment" at bounding box center [508, 133] width 12 height 12
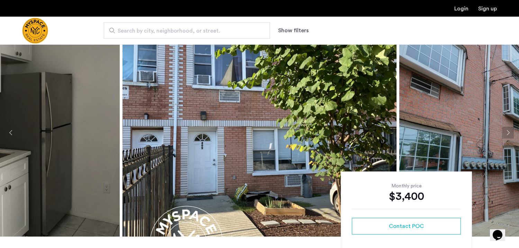
click at [508, 131] on button "Next apartment" at bounding box center [508, 133] width 12 height 12
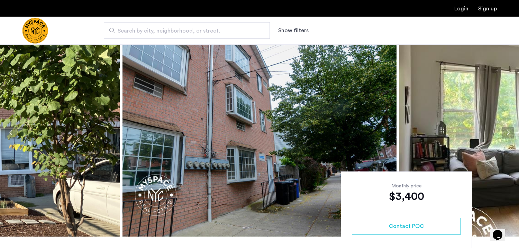
click at [508, 131] on button "Next apartment" at bounding box center [508, 133] width 12 height 12
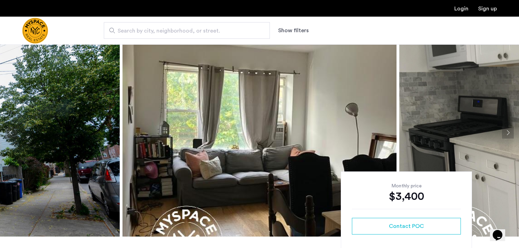
click at [508, 131] on button "Next apartment" at bounding box center [508, 133] width 12 height 12
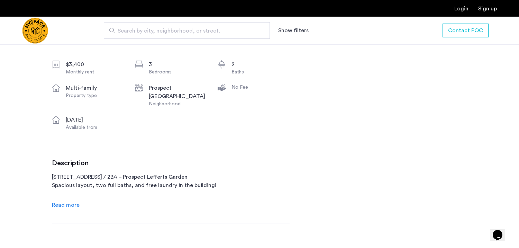
scroll to position [252, 0]
